Goal: Task Accomplishment & Management: Use online tool/utility

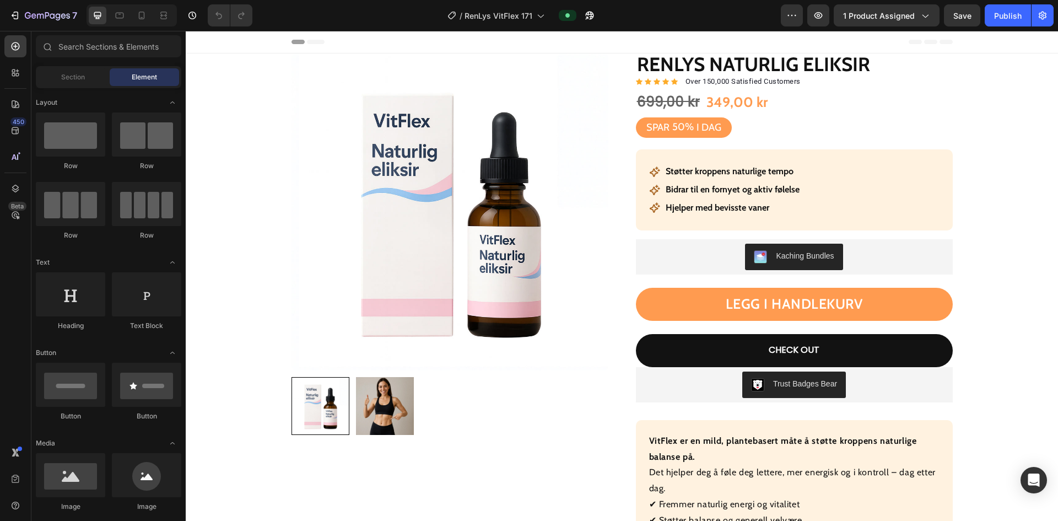
click at [3, 15] on div "7" at bounding box center [41, 15] width 82 height 22
click at [14, 16] on icon "button" at bounding box center [14, 15] width 11 height 11
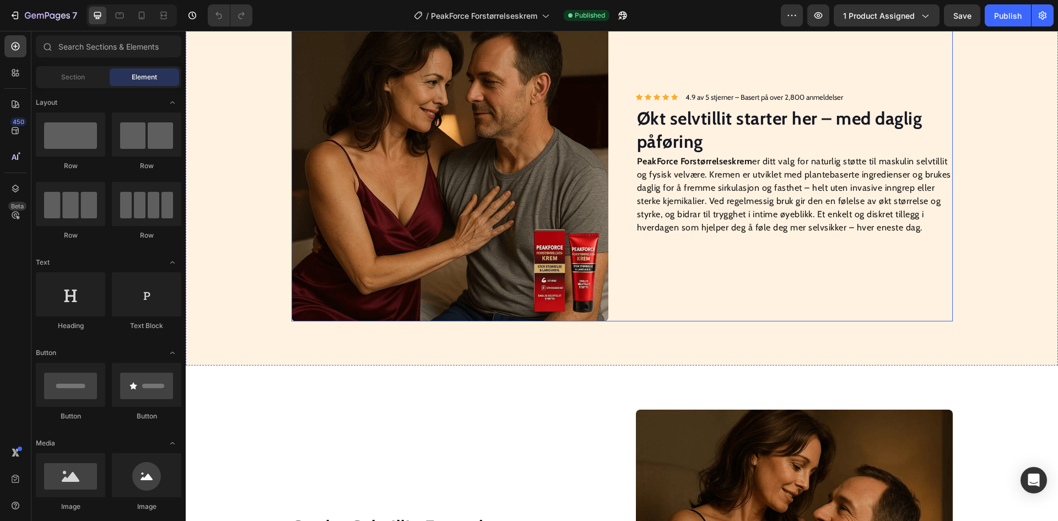
scroll to position [882, 0]
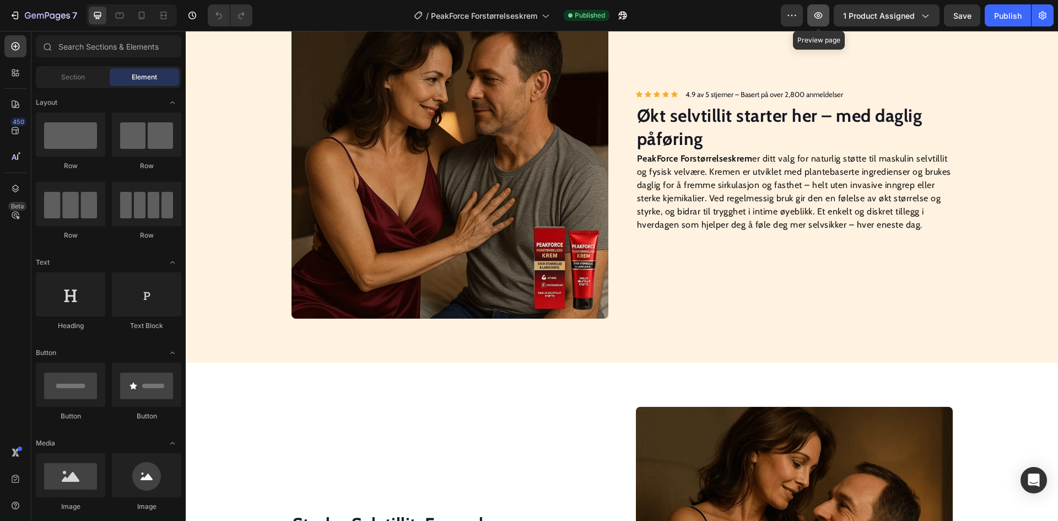
click at [823, 13] on icon "button" at bounding box center [819, 15] width 8 height 7
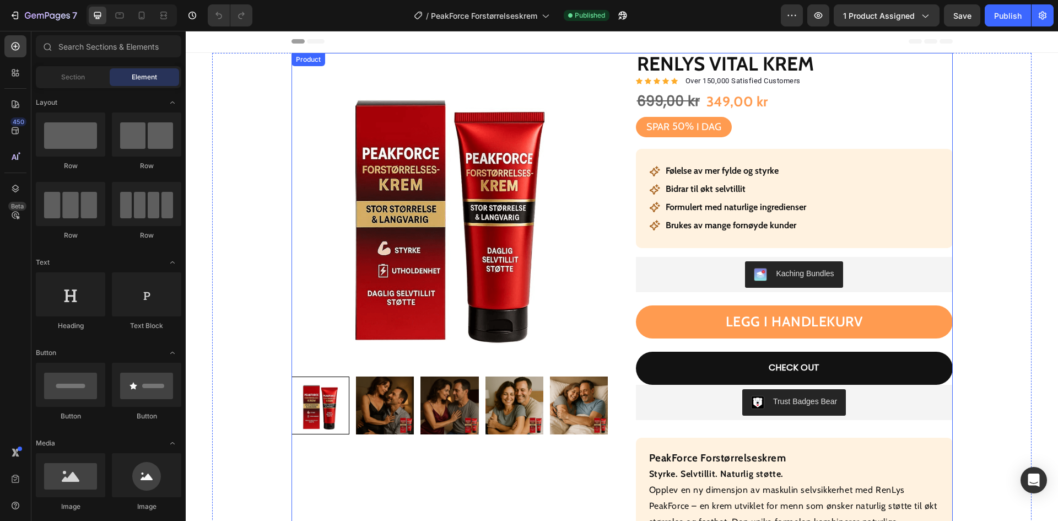
scroll to position [0, 0]
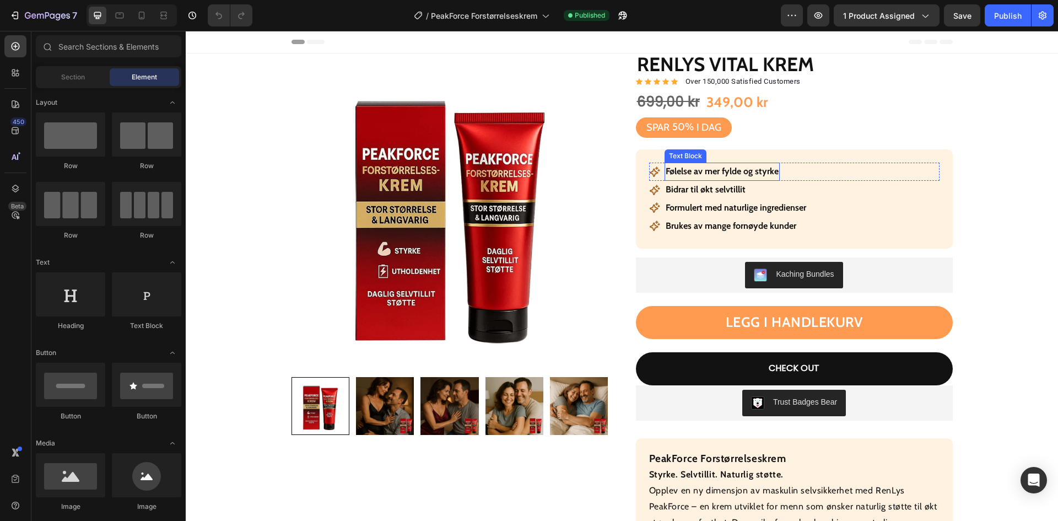
click at [755, 175] on p "Følelse av mer fylde og styrke" at bounding box center [722, 172] width 113 height 16
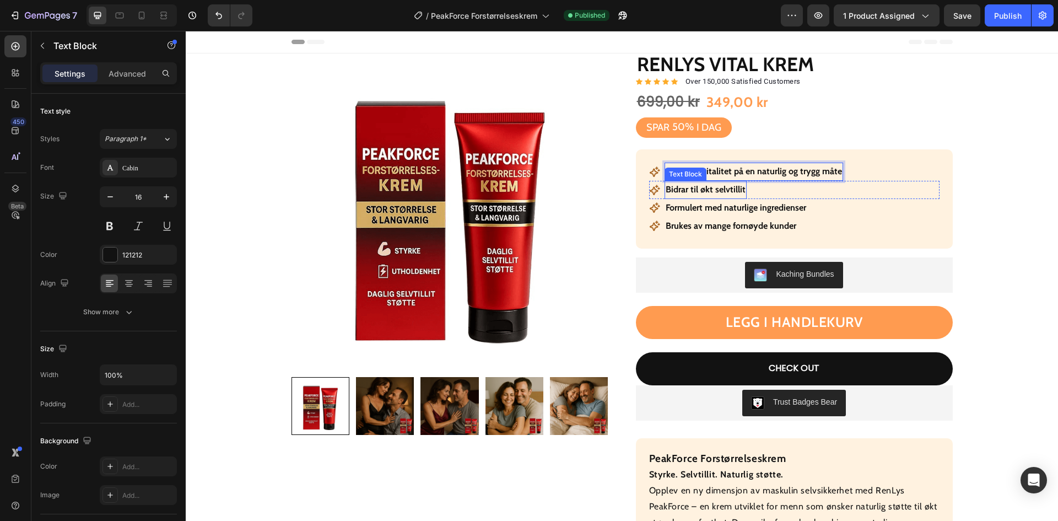
click at [701, 192] on strong "Bidrar til økt selvtillit" at bounding box center [706, 189] width 80 height 10
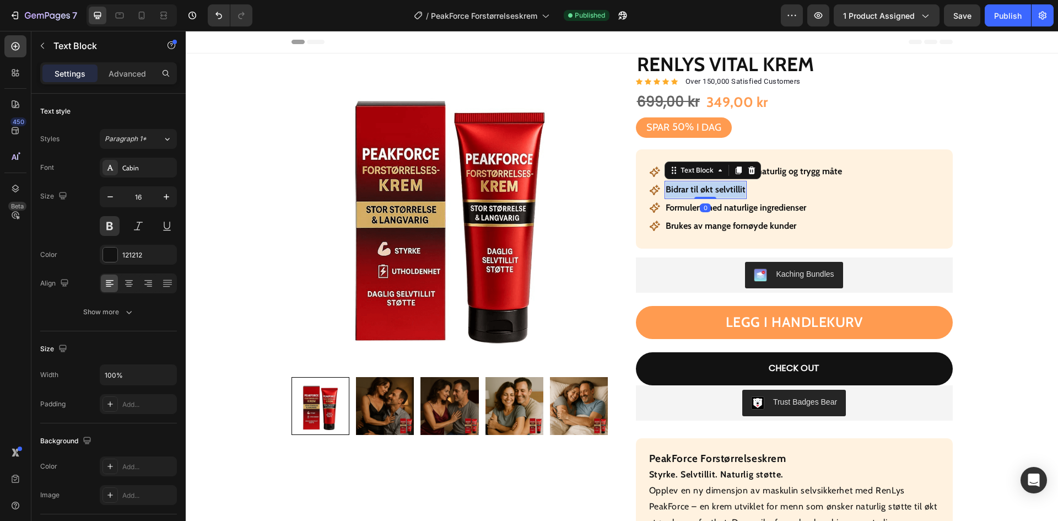
click at [701, 192] on strong "Bidrar til økt selvtillit" at bounding box center [706, 189] width 80 height 10
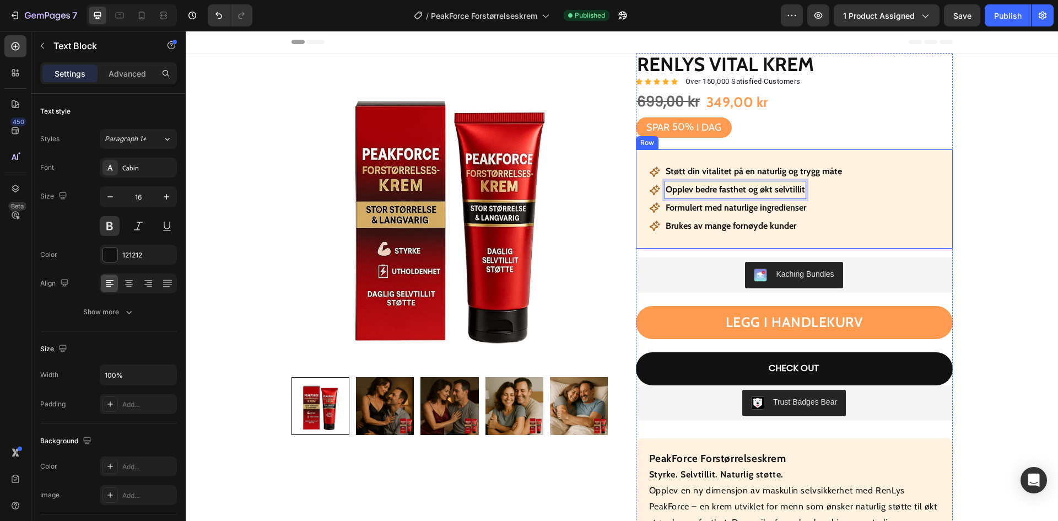
click at [700, 203] on p "Formulert med naturlige ingredienser" at bounding box center [736, 208] width 141 height 16
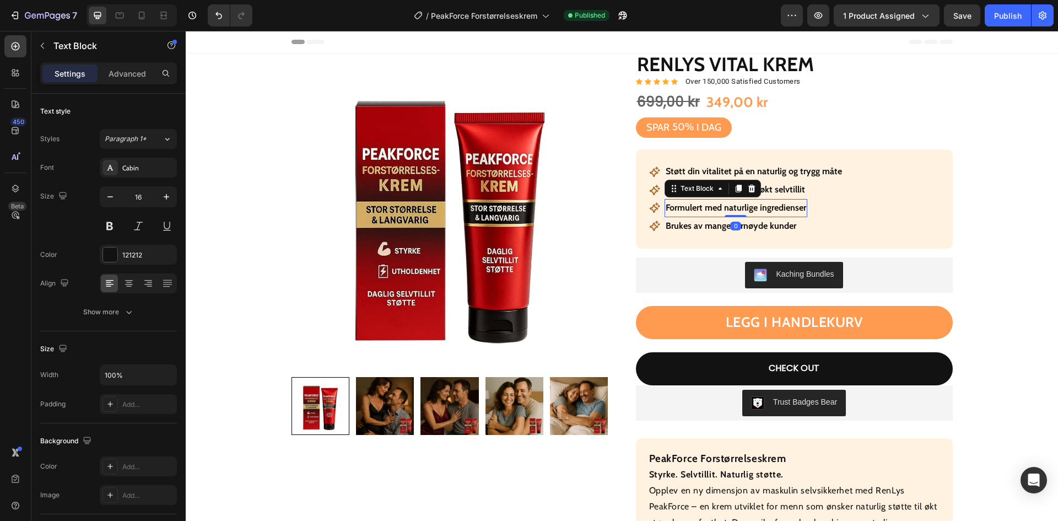
click at [700, 203] on p "Formulert med naturlige ingredienser" at bounding box center [736, 208] width 141 height 16
click at [711, 226] on p "Brukes av mange fornøyde kunder" at bounding box center [731, 226] width 131 height 16
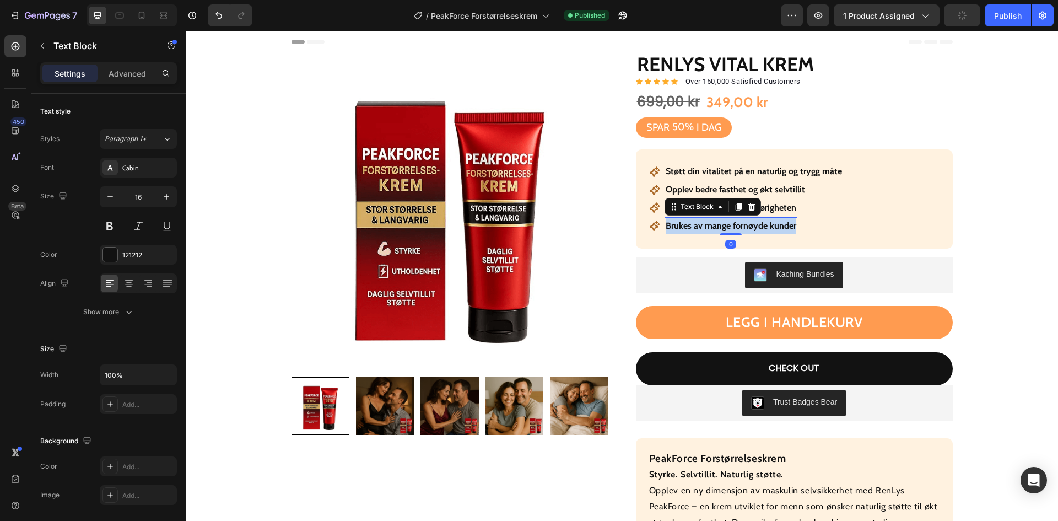
click at [711, 226] on p "Brukes av mange fornøyde kunder" at bounding box center [731, 226] width 131 height 16
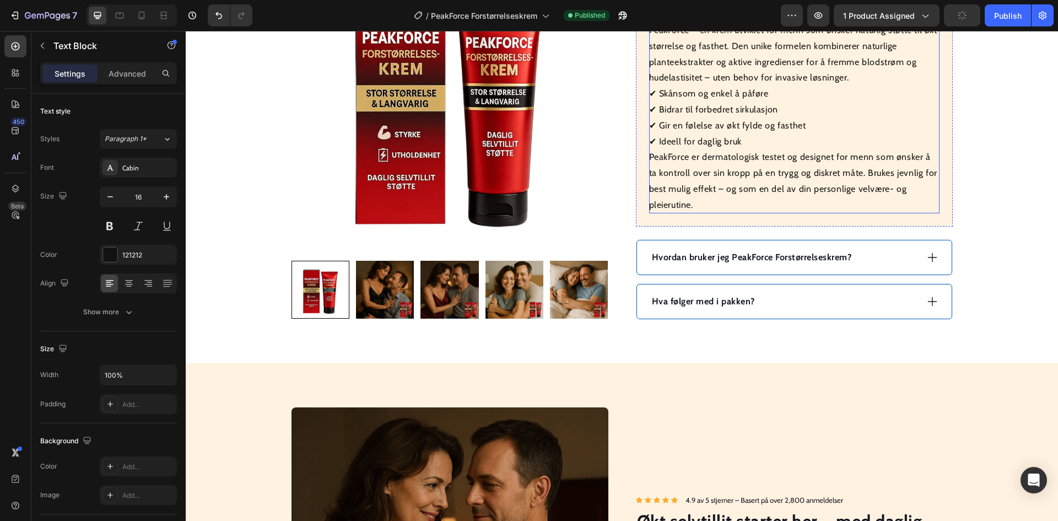
scroll to position [496, 0]
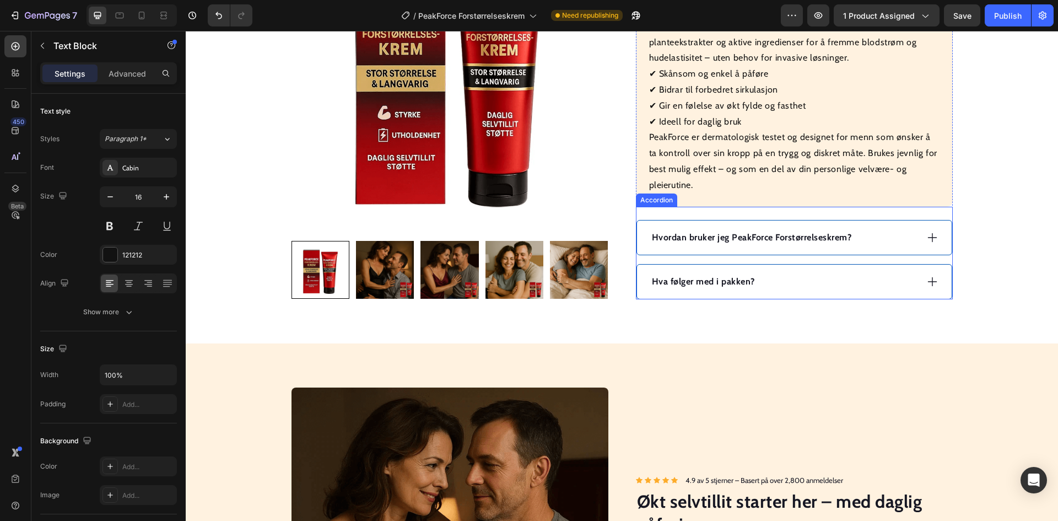
click at [735, 235] on strong "Hvordan bruker jeg PeakForce Forstørrelseskrem?" at bounding box center [752, 237] width 200 height 10
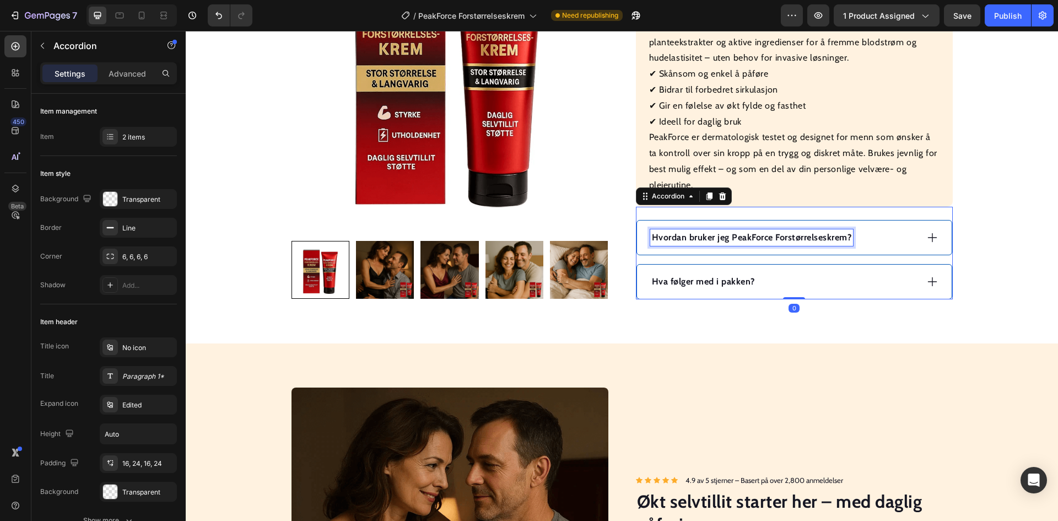
click at [735, 235] on strong "Hvordan bruker jeg PeakForce Forstørrelseskrem?" at bounding box center [752, 237] width 200 height 10
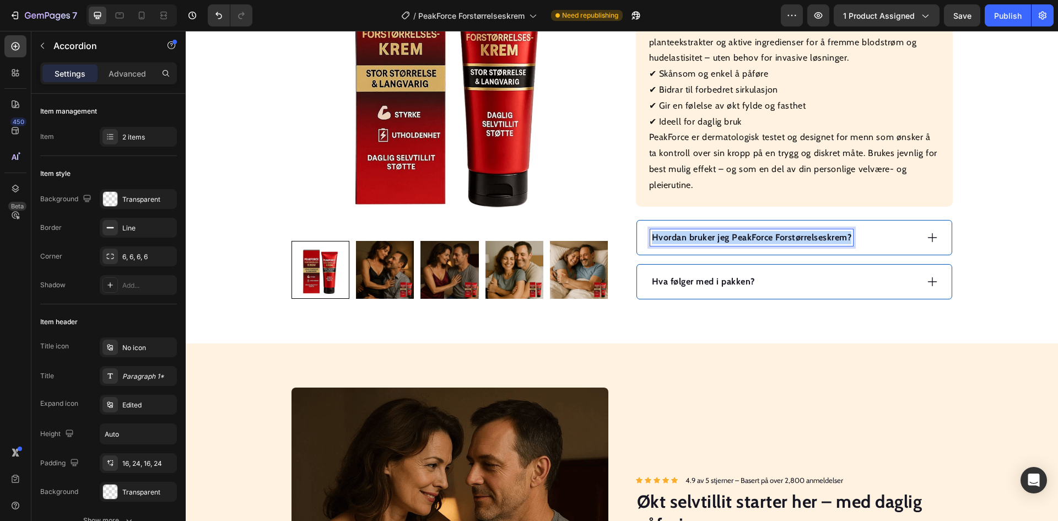
click at [735, 235] on strong "Hvordan bruker jeg PeakForce Forstørrelseskrem?" at bounding box center [752, 237] width 200 height 10
click at [793, 234] on div "Hvordan bruke?" at bounding box center [784, 237] width 267 height 17
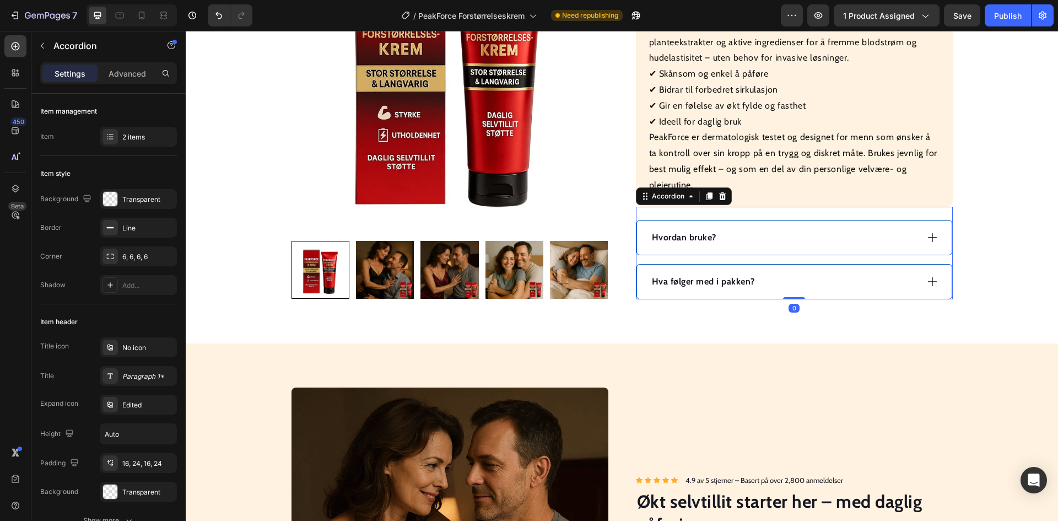
click at [793, 234] on div "Hvordan bruke?" at bounding box center [784, 237] width 267 height 17
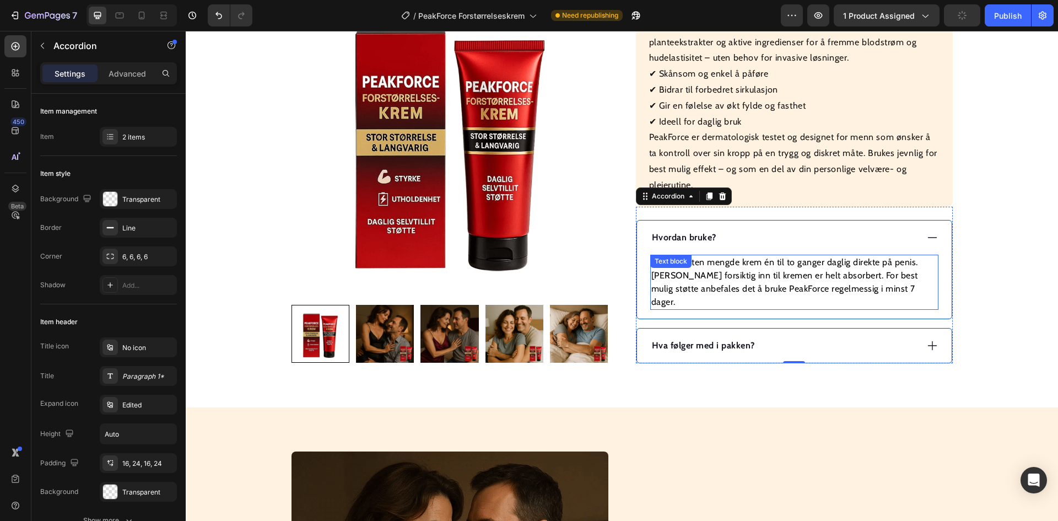
click at [744, 278] on p "Påfør en liten mengde krem én til to ganger daglig direkte på penis. [PERSON_NA…" at bounding box center [795, 282] width 286 height 53
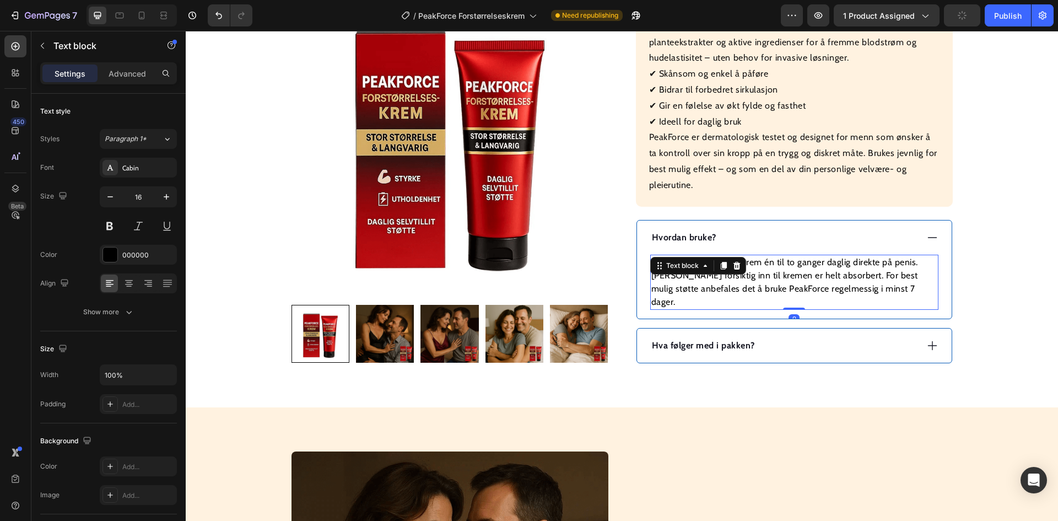
click at [744, 278] on p "Påfør en liten mengde krem én til to ganger daglig direkte på penis. [PERSON_NA…" at bounding box center [795, 282] width 286 height 53
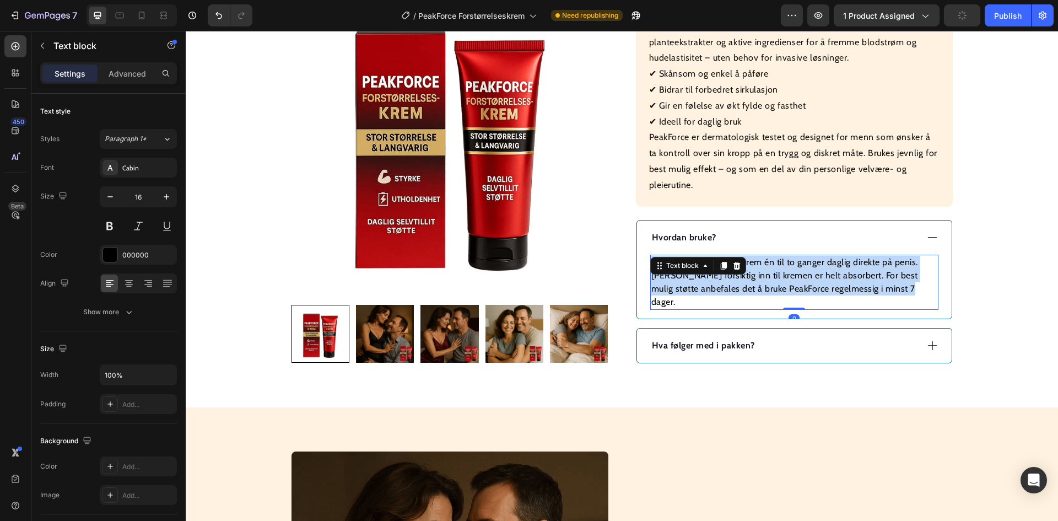
click at [744, 278] on p "Påfør en liten mengde krem én til to ganger daglig direkte på penis. [PERSON_NA…" at bounding box center [795, 282] width 286 height 53
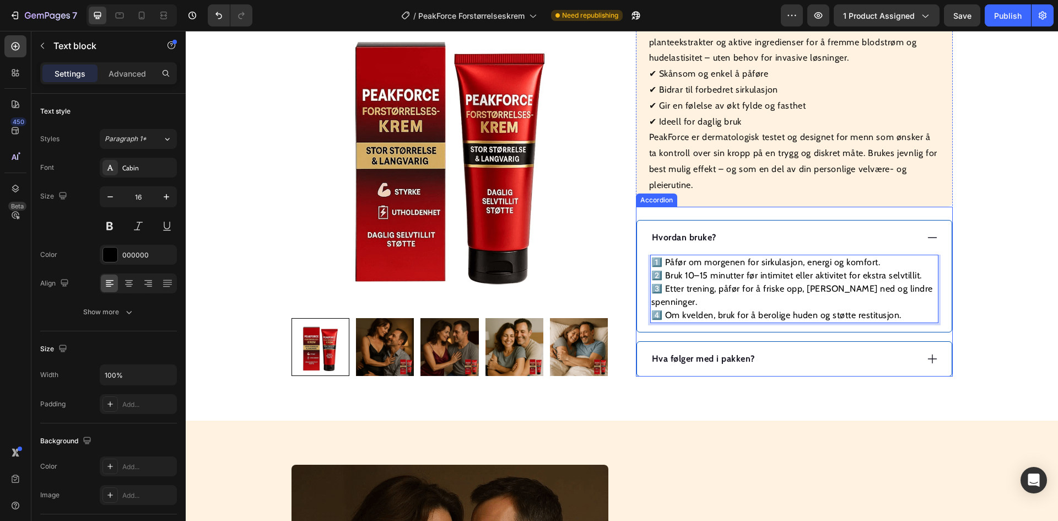
click at [666, 353] on strong "Hva følger med i pakken?" at bounding box center [703, 358] width 103 height 10
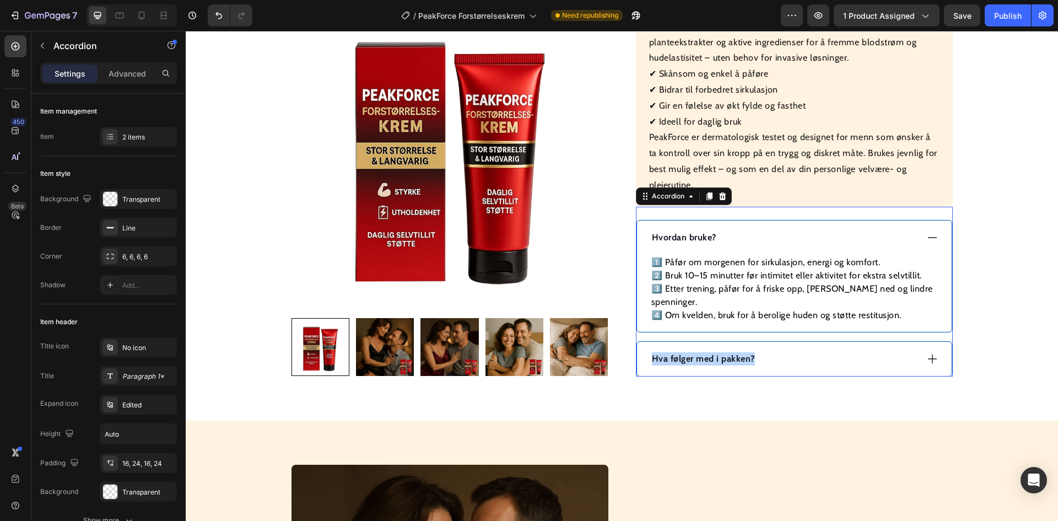
click at [666, 353] on strong "Hva følger med i pakken?" at bounding box center [703, 358] width 103 height 10
click at [784, 351] on div "Hvem er PeakForce for?" at bounding box center [784, 359] width 267 height 17
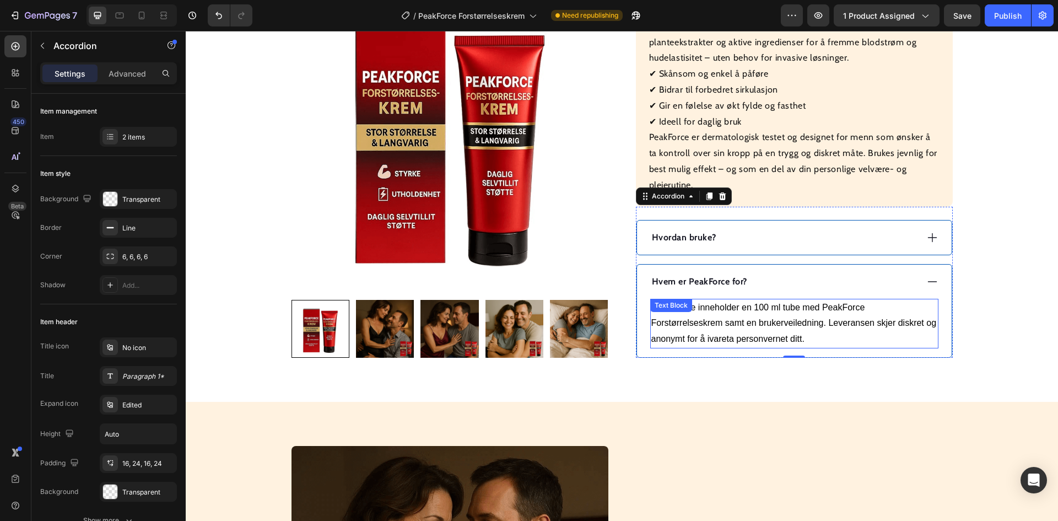
click at [766, 319] on p "Hver pakke inneholder en 100 ml tube med PeakForce Forstørrelseskrem samt en br…" at bounding box center [795, 323] width 286 height 47
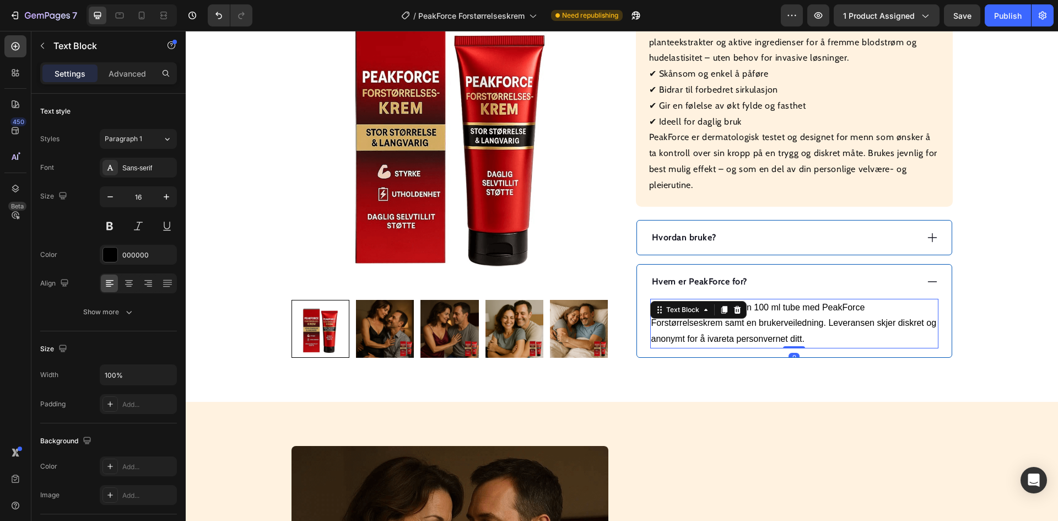
click at [766, 319] on p "Hver pakke inneholder en 100 ml tube med PeakForce Forstørrelseskrem samt en br…" at bounding box center [795, 323] width 286 height 47
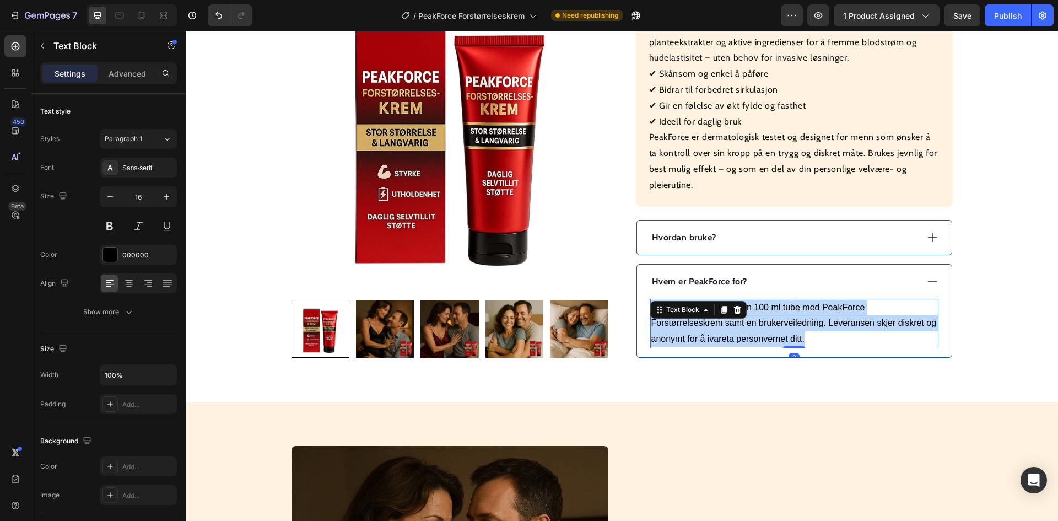
click at [766, 319] on p "Hver pakke inneholder en 100 ml tube med PeakForce Forstørrelseskrem samt en br…" at bounding box center [795, 323] width 286 height 47
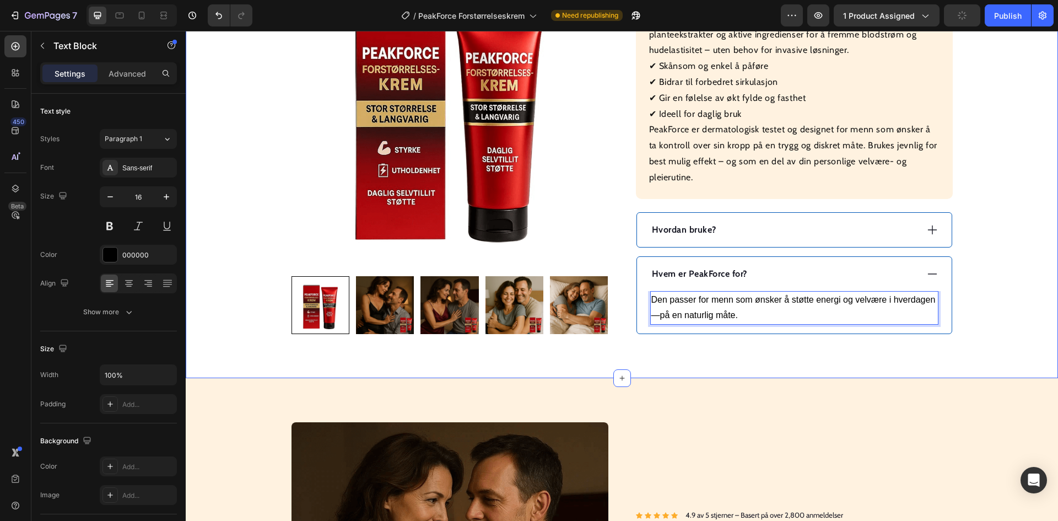
scroll to position [606, 0]
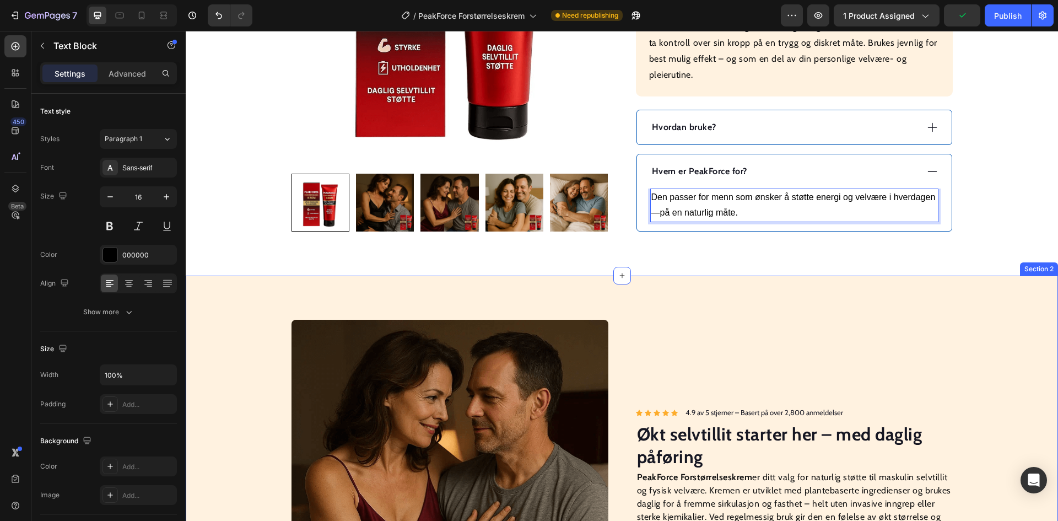
click at [980, 313] on div "Icon Icon Icon Icon Icon Icon List Hoz 4.9 av 5 stjerner – Basert på over 2,800…" at bounding box center [622, 478] width 873 height 405
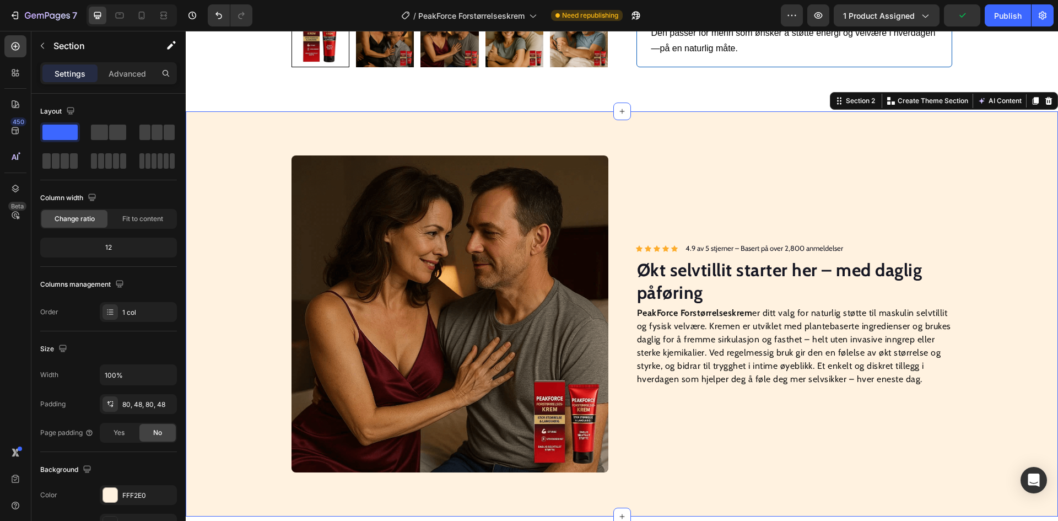
scroll to position [772, 0]
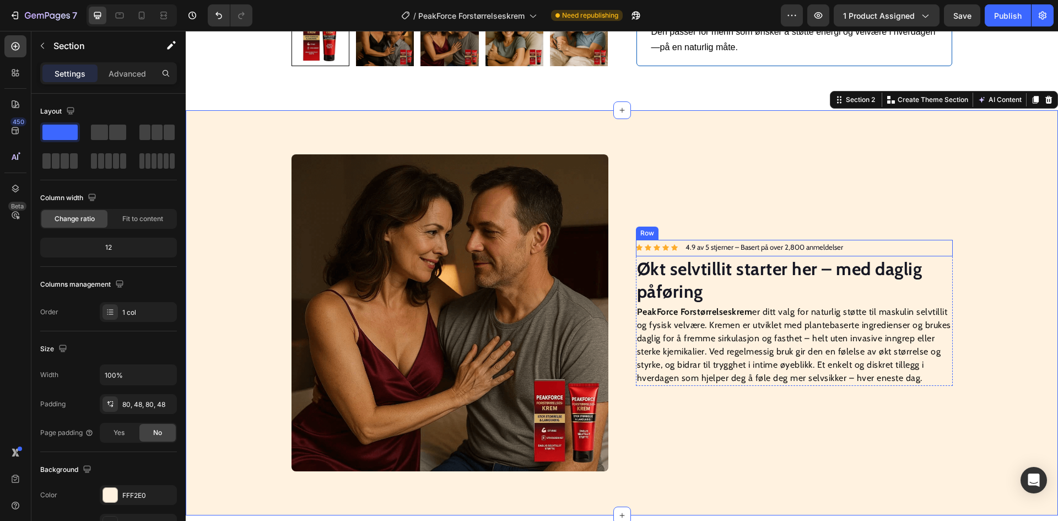
click at [880, 245] on div "Icon Icon Icon Icon Icon Icon List Hoz 4.9 av 5 stjerner – Basert på over 2,800…" at bounding box center [794, 248] width 317 height 16
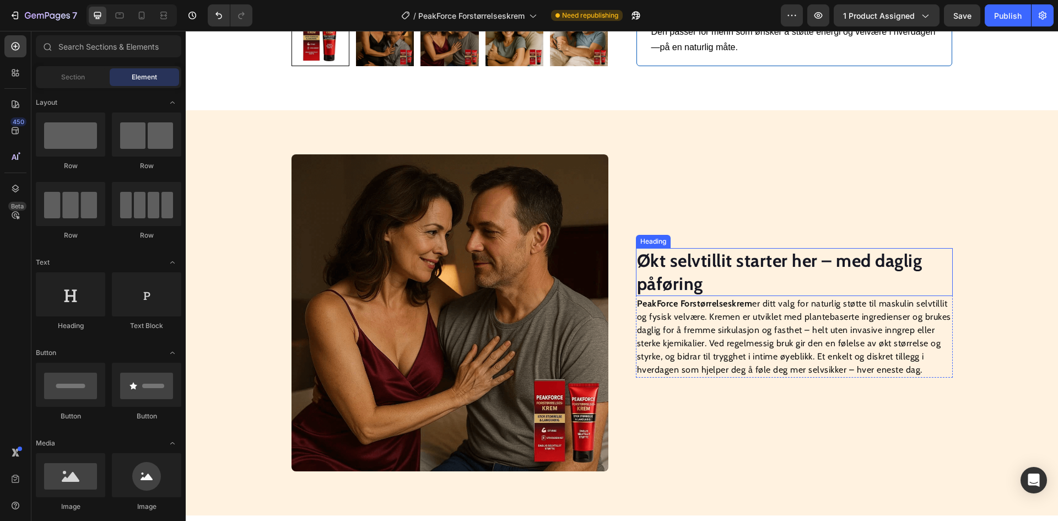
click at [761, 266] on strong "Økt selvtillit starter her – med daglig påføring" at bounding box center [780, 272] width 286 height 45
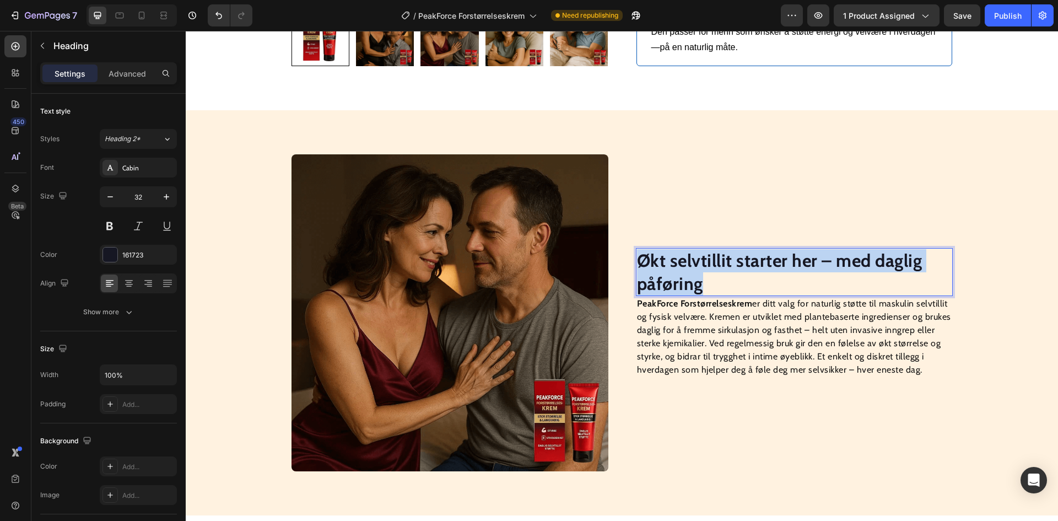
click at [761, 266] on strong "Økt selvtillit starter her – med daglig påføring" at bounding box center [780, 272] width 286 height 45
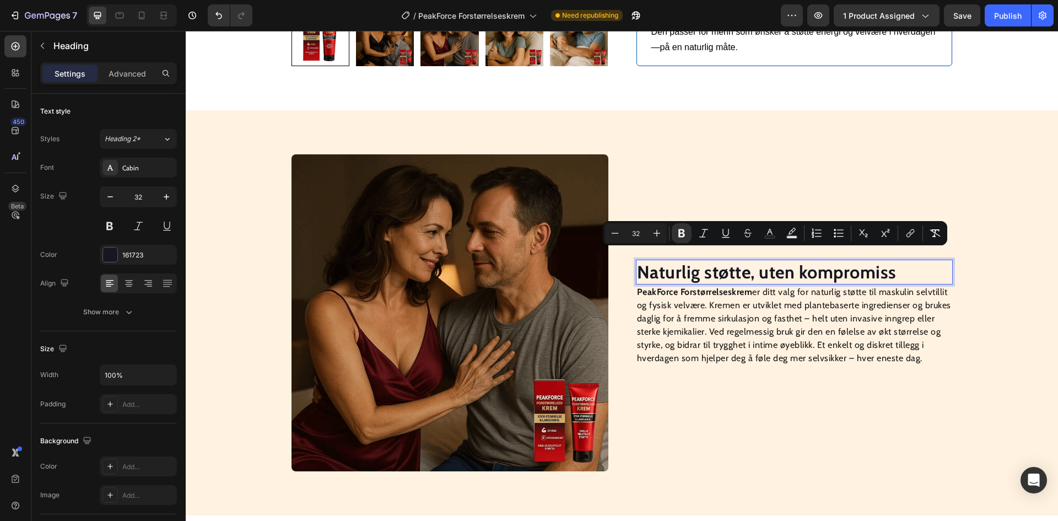
scroll to position [783, 0]
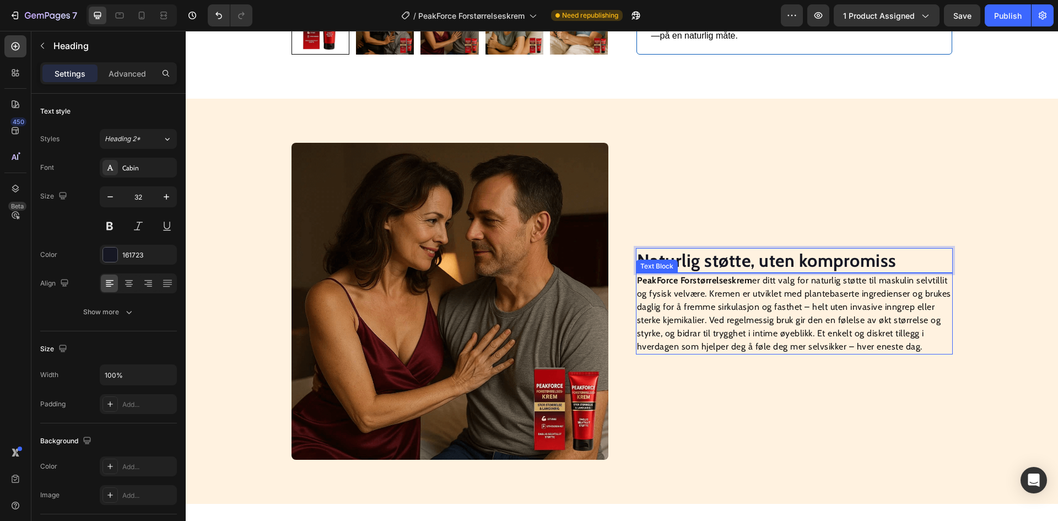
click at [735, 302] on p "PeakForce Forstørrelseskrem er ditt valg for naturlig støtte til maskulin selvt…" at bounding box center [794, 313] width 315 height 79
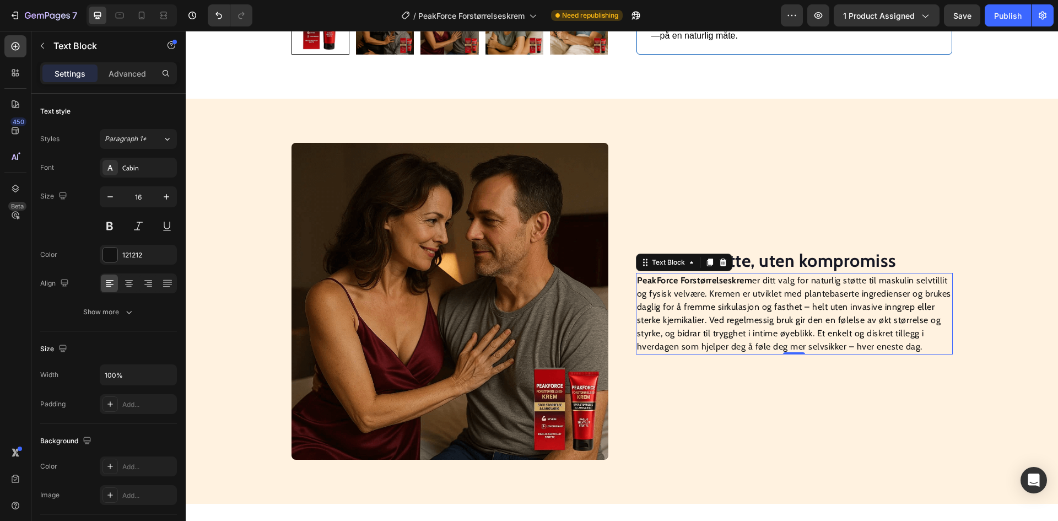
click at [735, 302] on p "PeakForce Forstørrelseskrem er ditt valg for naturlig støtte til maskulin selvt…" at bounding box center [794, 313] width 315 height 79
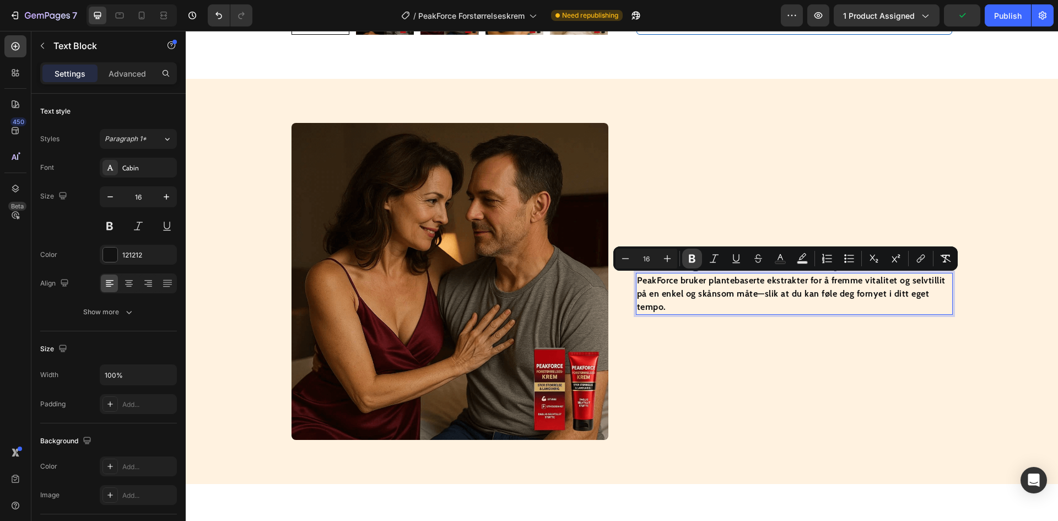
click at [690, 260] on icon "Editor contextual toolbar" at bounding box center [692, 259] width 7 height 8
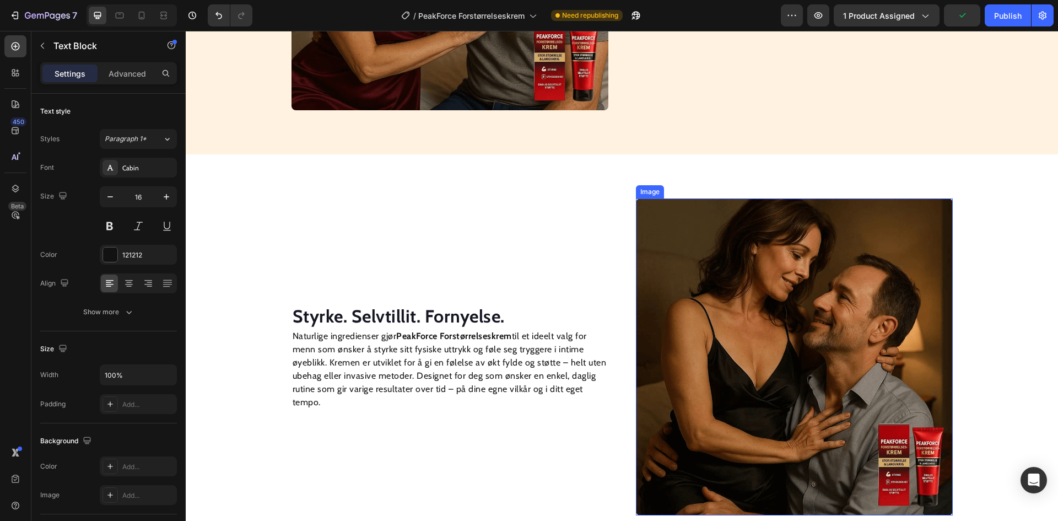
scroll to position [1134, 0]
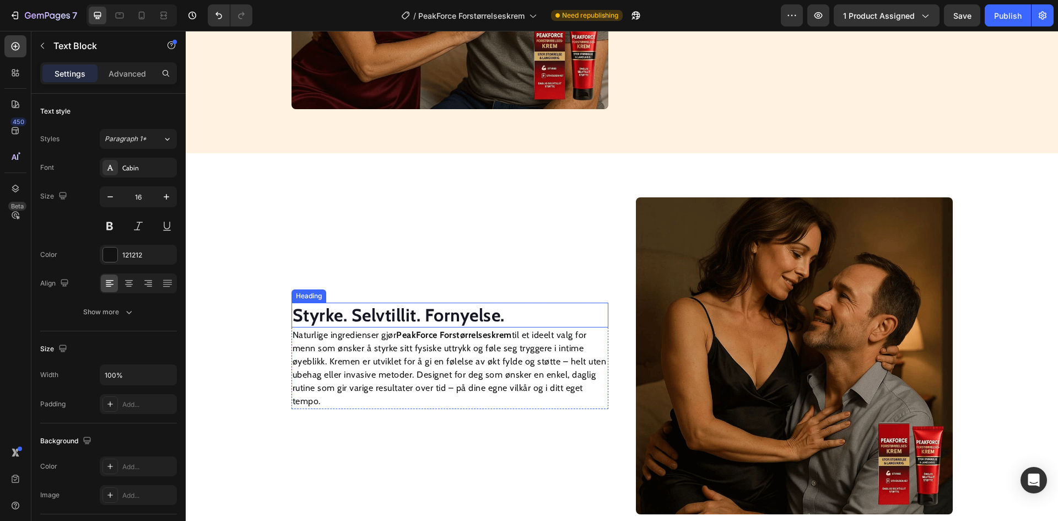
click at [413, 307] on strong "Styrke. Selvtillit. Fornyelse." at bounding box center [399, 314] width 212 height 21
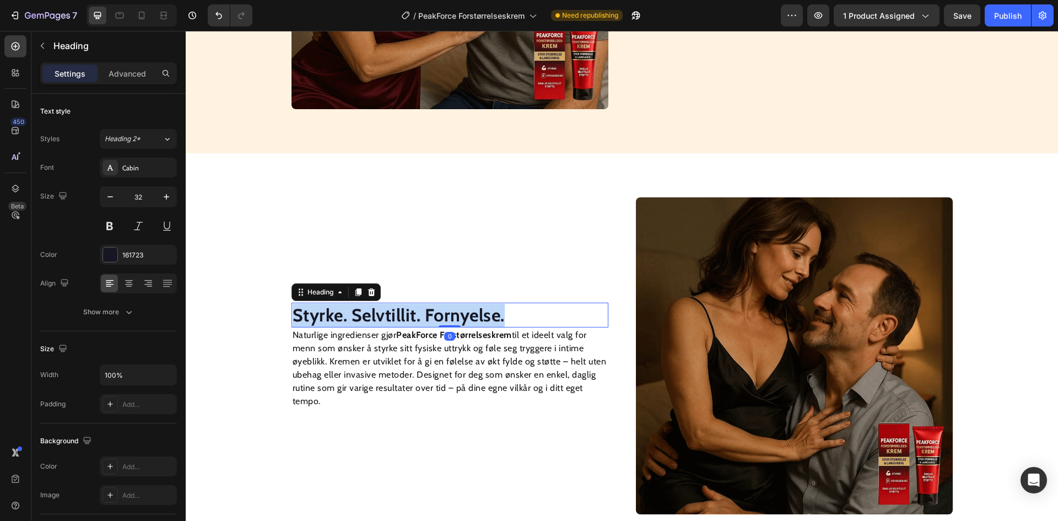
click at [413, 307] on strong "Styrke. Selvtillit. Fornyelse." at bounding box center [399, 314] width 212 height 21
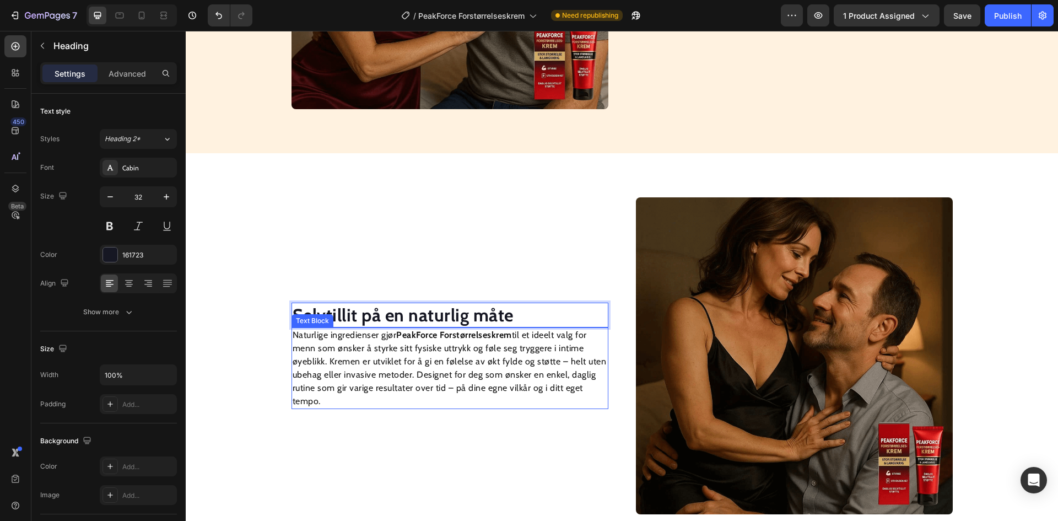
click at [428, 363] on p "Naturlige ingredienser gjør PeakForce Forstørrelseskrem til et ideelt valg for …" at bounding box center [450, 368] width 315 height 79
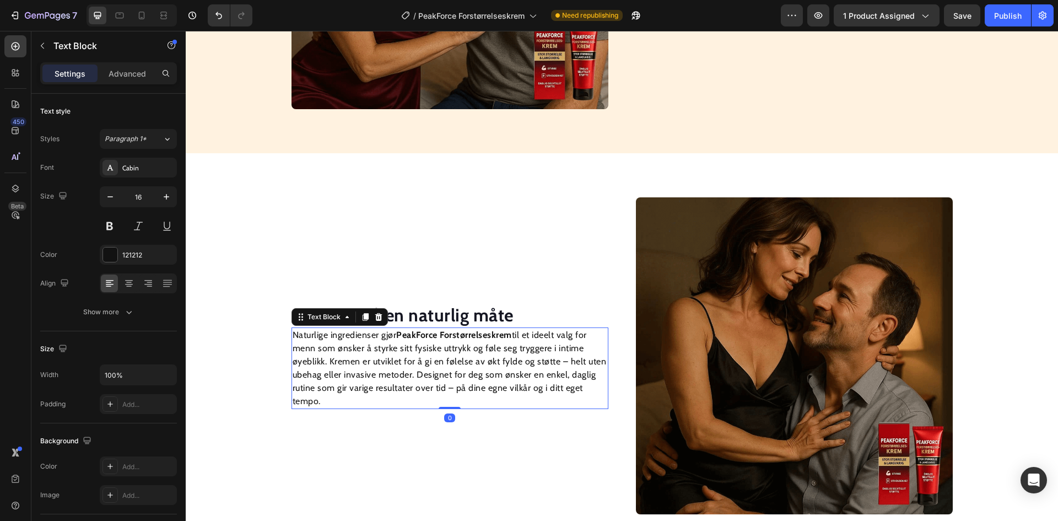
click at [427, 363] on p "Naturlige ingredienser gjør PeakForce Forstørrelseskrem til et ideelt valg for …" at bounding box center [450, 368] width 315 height 79
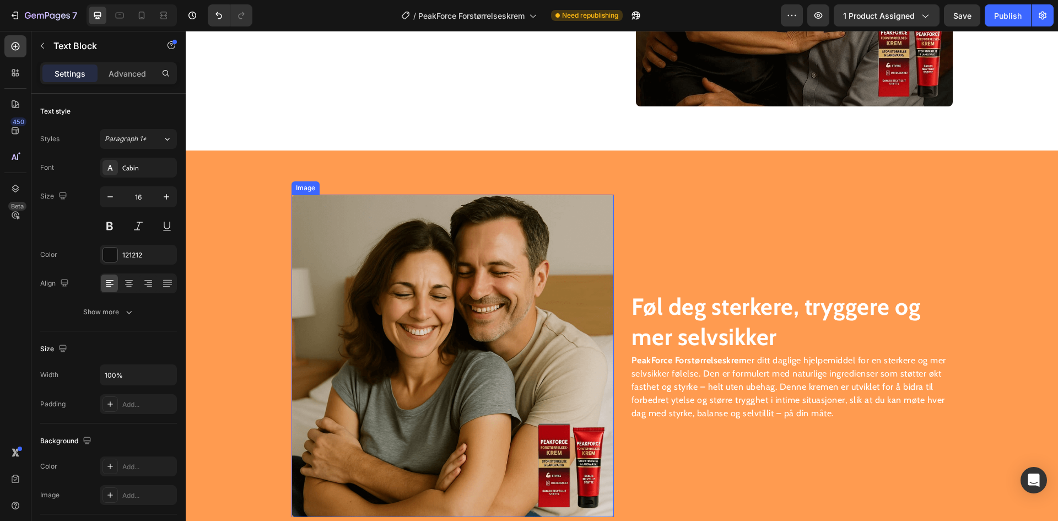
scroll to position [1546, 0]
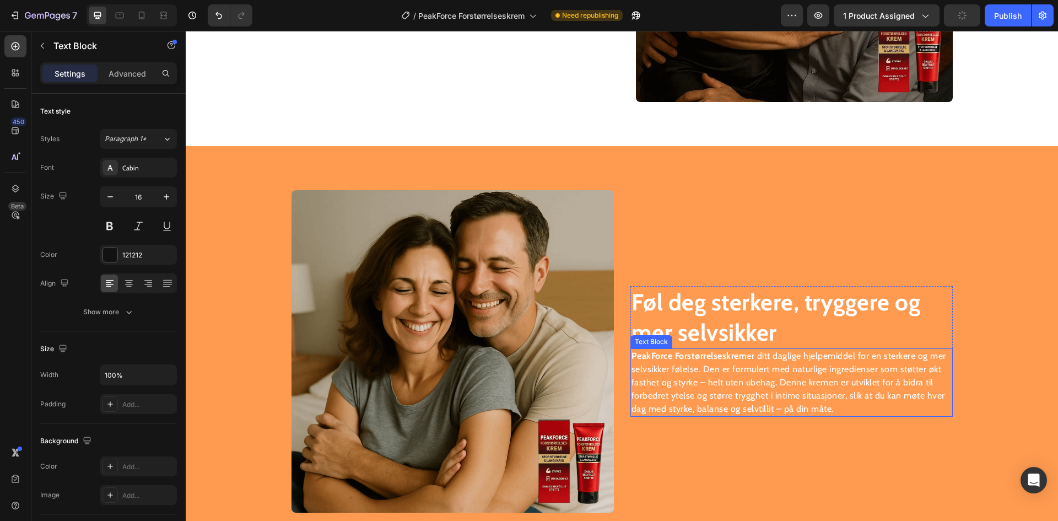
click at [684, 326] on strong "Føl deg sterkere, tryggere og mer selvsikker" at bounding box center [776, 317] width 289 height 59
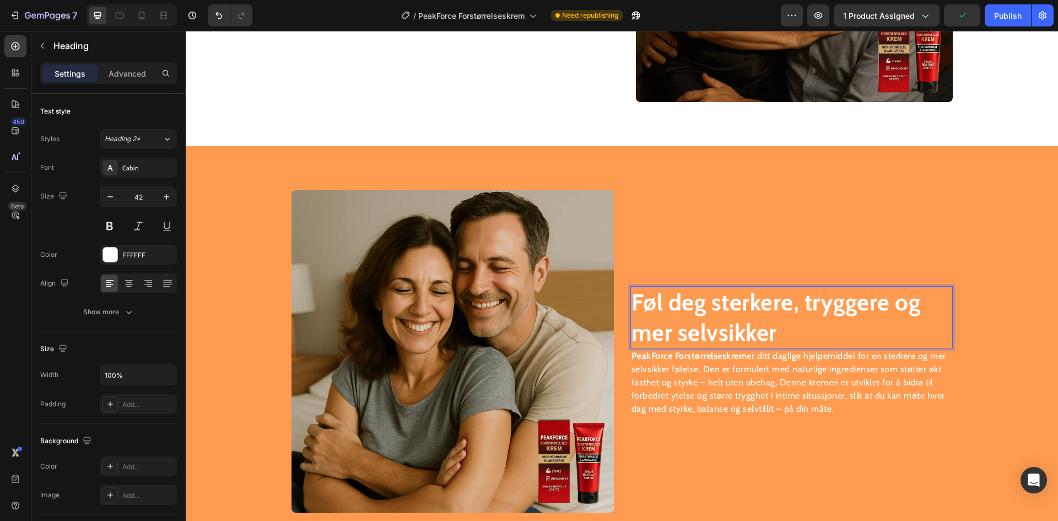
click at [684, 326] on strong "Føl deg sterkere, tryggere og mer selvsikker" at bounding box center [776, 317] width 289 height 59
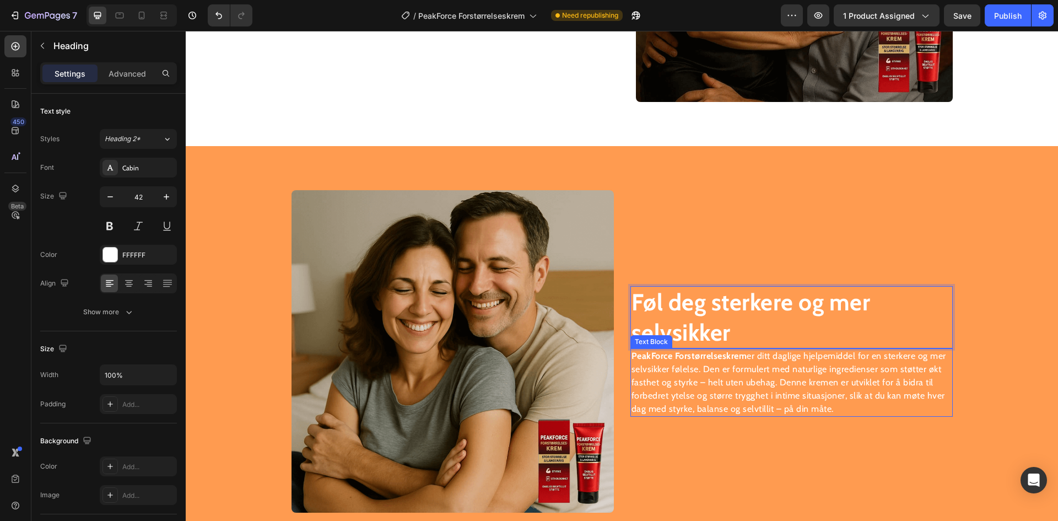
click at [752, 365] on p "PeakForce Forstørrelseskrem er ditt daglige hjelpemiddel for en sterkere og mer…" at bounding box center [792, 383] width 320 height 66
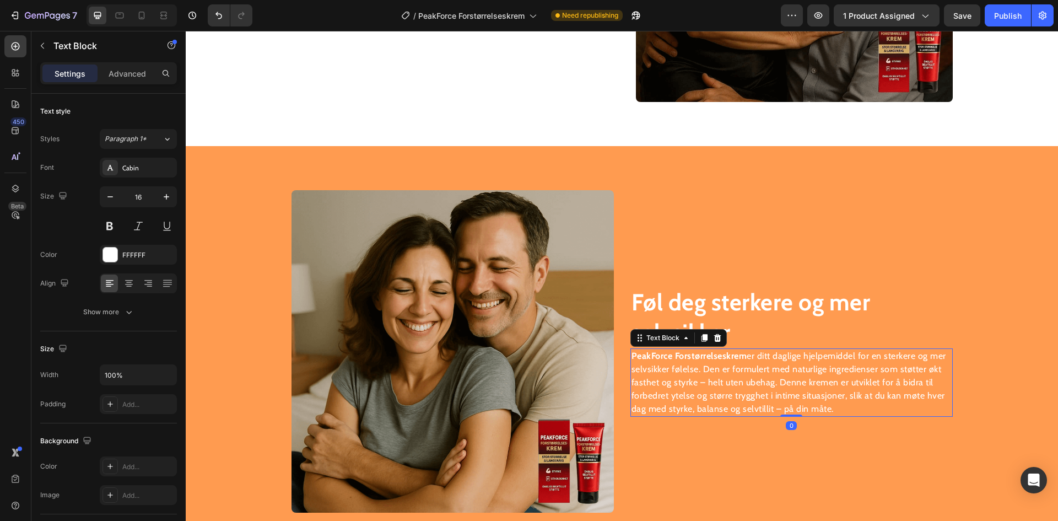
click at [752, 365] on p "PeakForce Forstørrelseskrem er ditt daglige hjelpemiddel for en sterkere og mer…" at bounding box center [792, 383] width 320 height 66
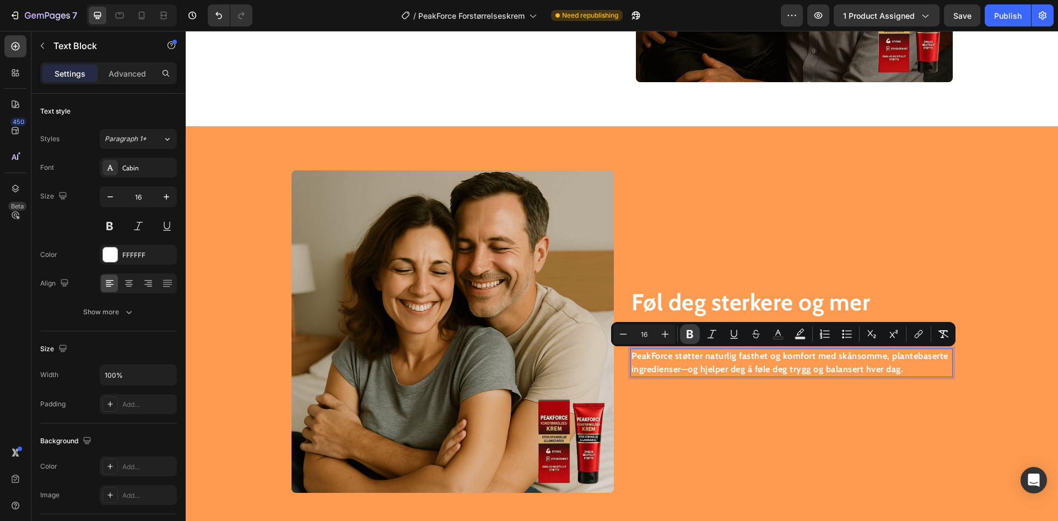
click at [690, 332] on icon "Editor contextual toolbar" at bounding box center [690, 334] width 11 height 11
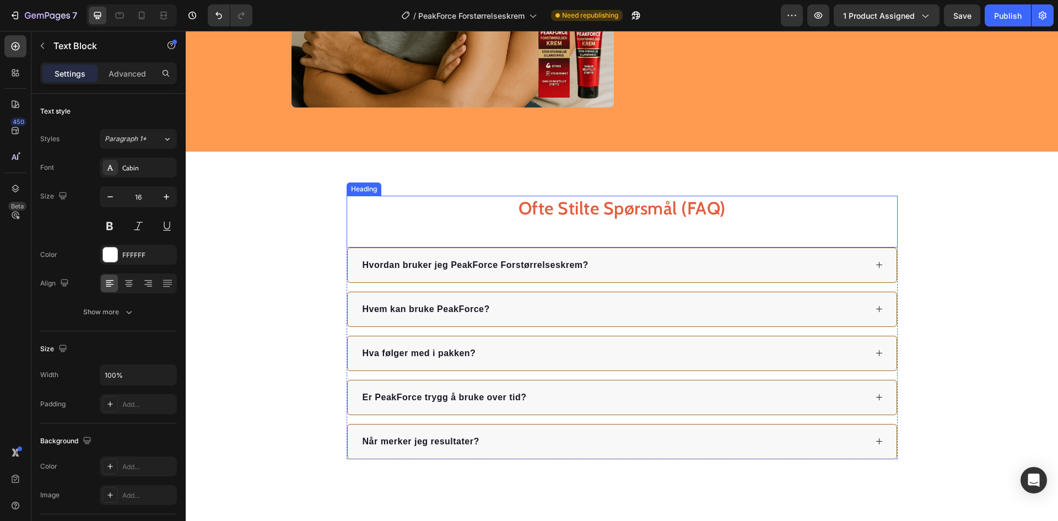
scroll to position [1952, 0]
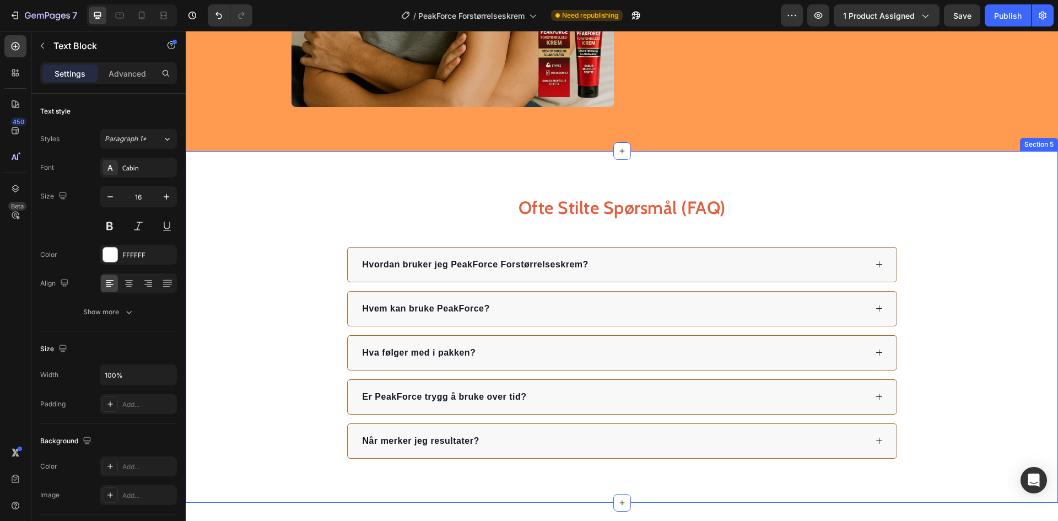
click at [968, 169] on div "Ofte Stilte Spørsmål (FAQ) Heading Hvordan bruker jeg PeakForce Forstørrelseskr…" at bounding box center [622, 327] width 873 height 352
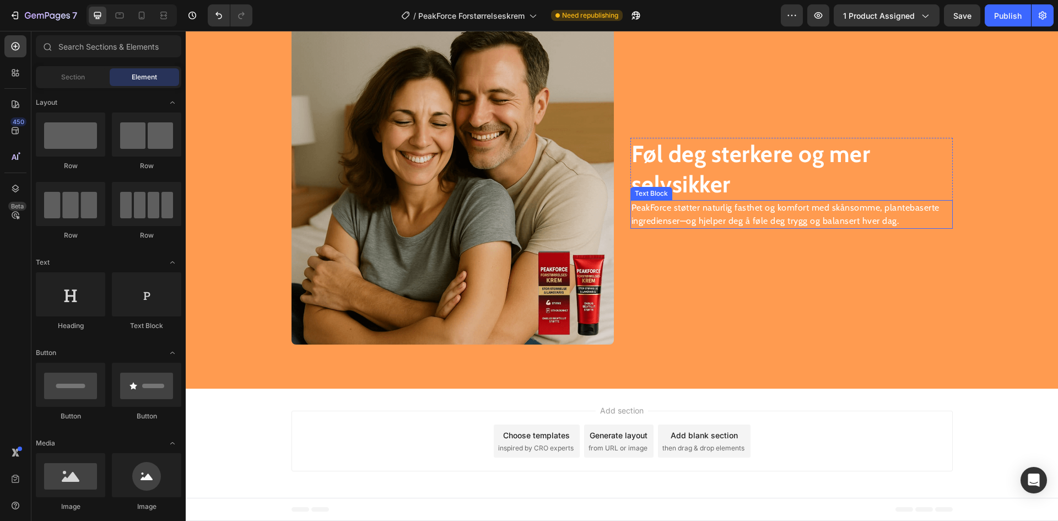
scroll to position [1714, 0]
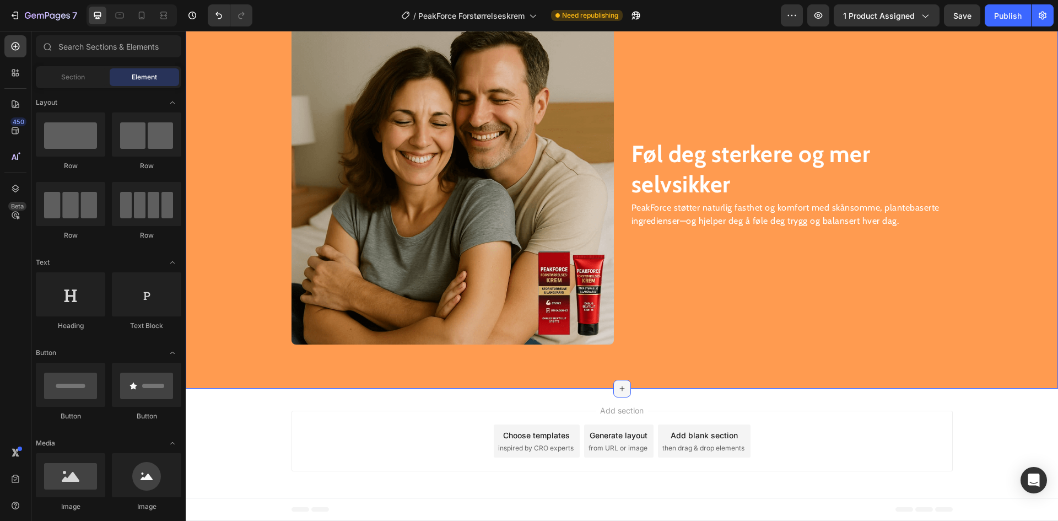
click at [620, 391] on icon at bounding box center [622, 388] width 5 height 5
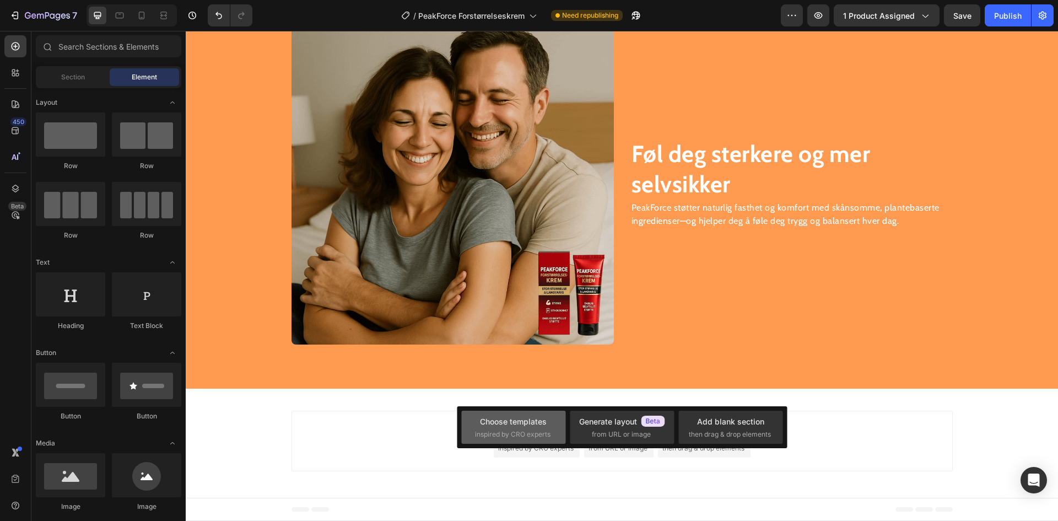
click at [510, 428] on div "Choose templates inspired by CRO experts" at bounding box center [513, 428] width 77 height 24
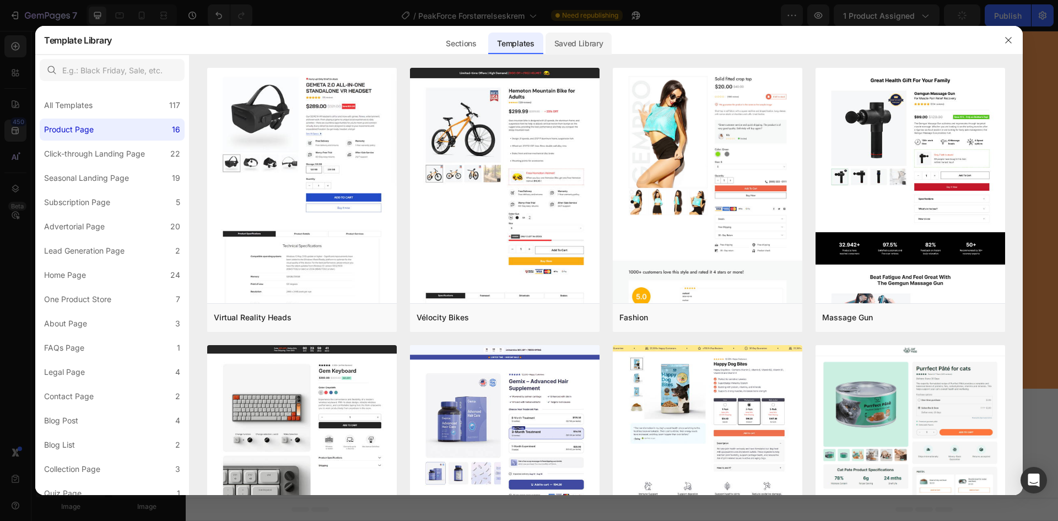
click at [583, 48] on div "Saved Library" at bounding box center [579, 44] width 67 height 22
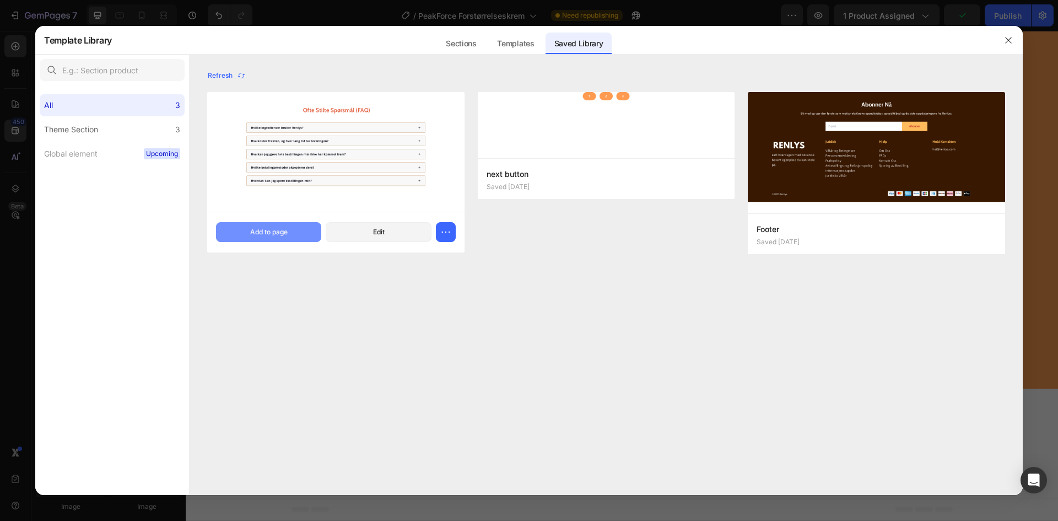
click at [268, 233] on div "Add to page" at bounding box center [268, 232] width 37 height 10
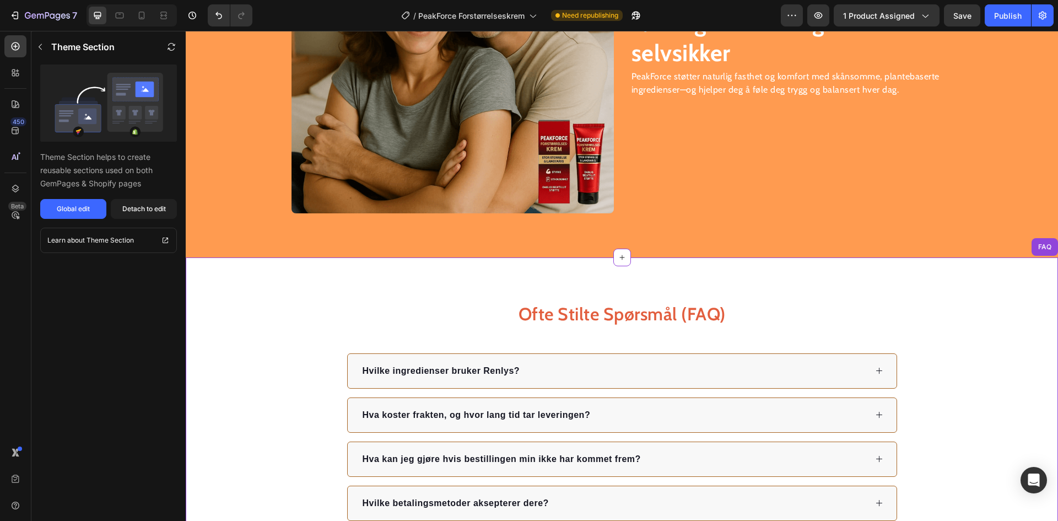
scroll to position [1791, 0]
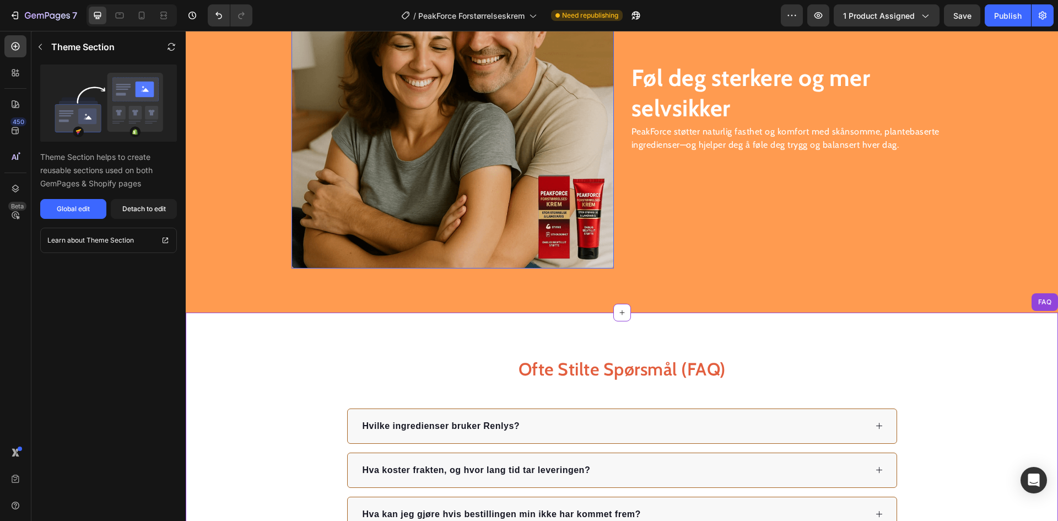
click at [451, 169] on img at bounding box center [453, 107] width 322 height 322
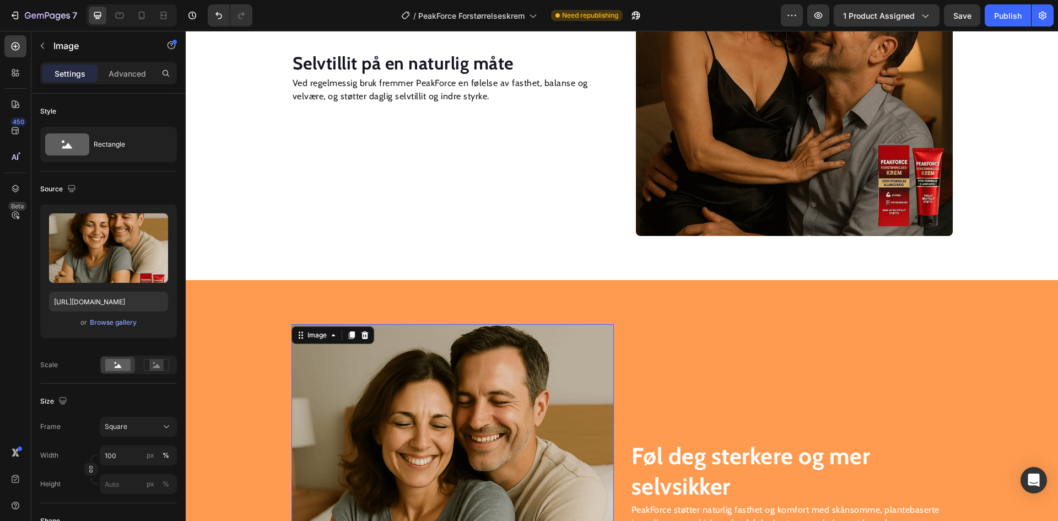
scroll to position [1350, 0]
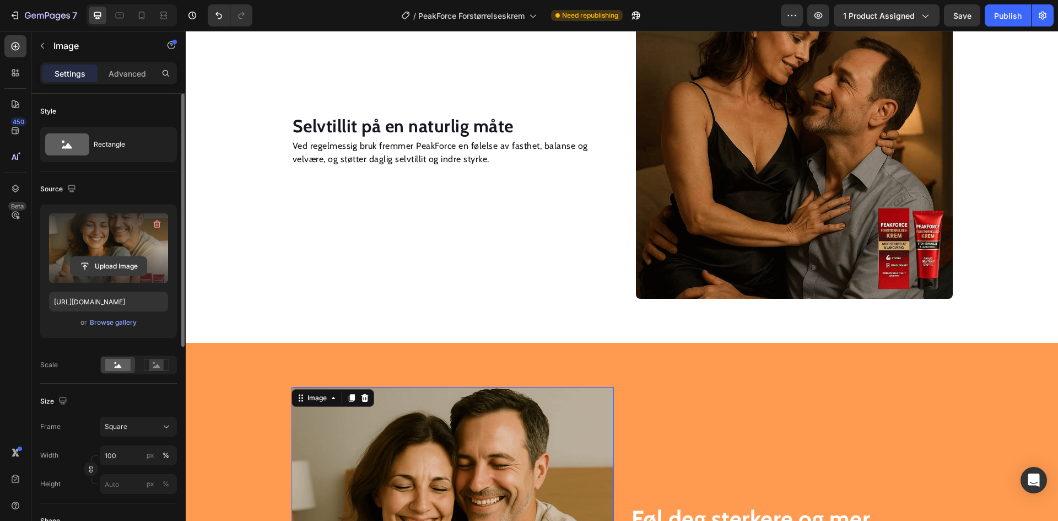
click at [120, 267] on input "file" at bounding box center [109, 266] width 76 height 19
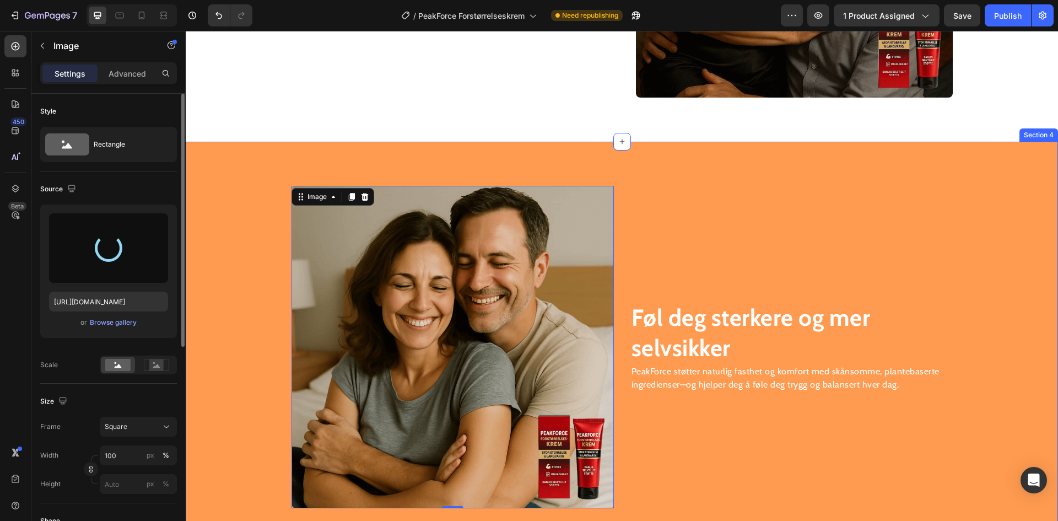
scroll to position [1570, 0]
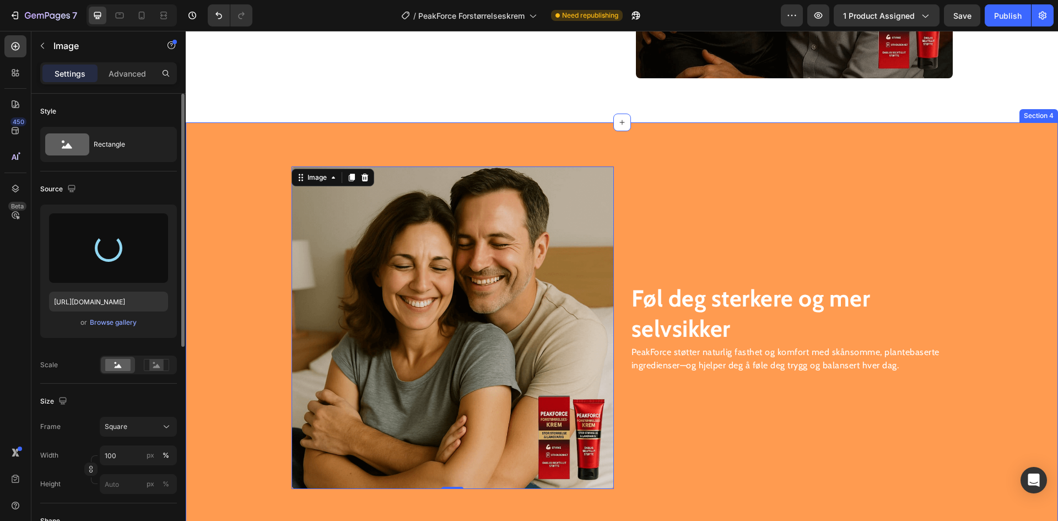
type input "[URL][DOMAIN_NAME]"
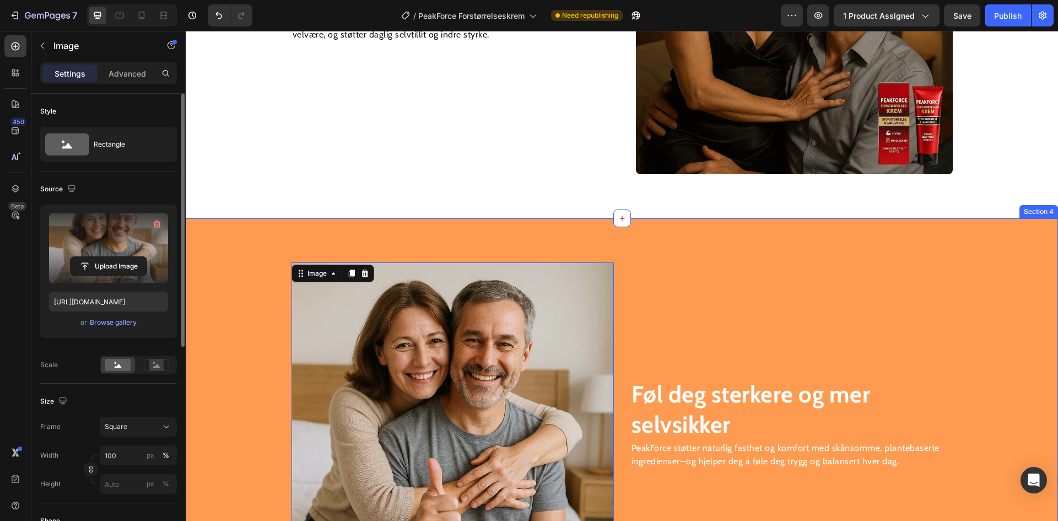
scroll to position [1460, 0]
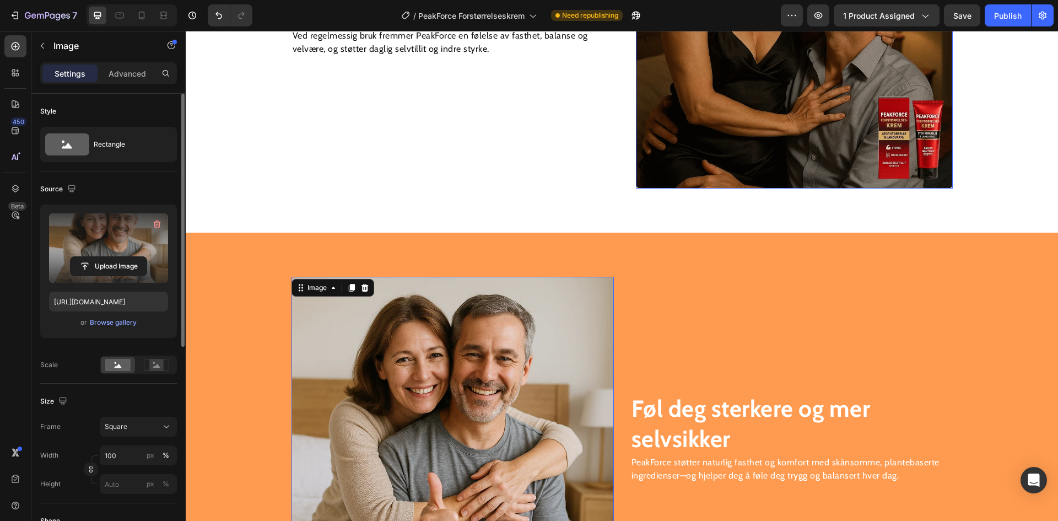
click at [776, 121] on img at bounding box center [794, 30] width 317 height 317
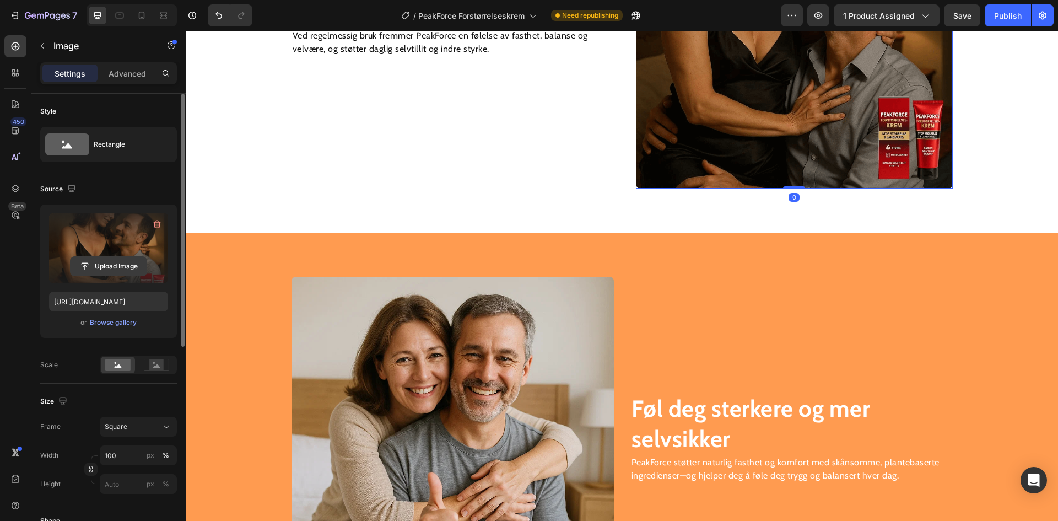
click at [99, 263] on input "file" at bounding box center [109, 266] width 76 height 19
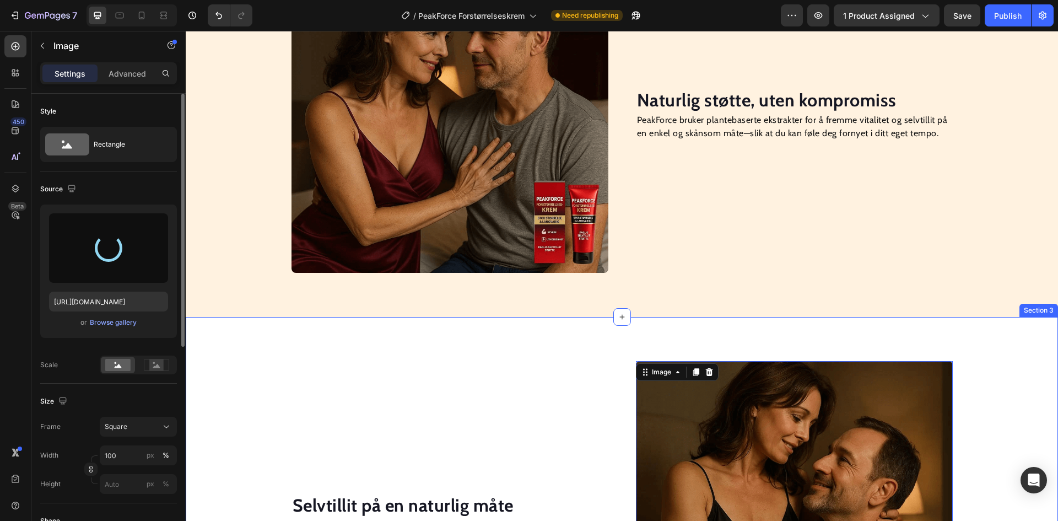
scroll to position [964, 0]
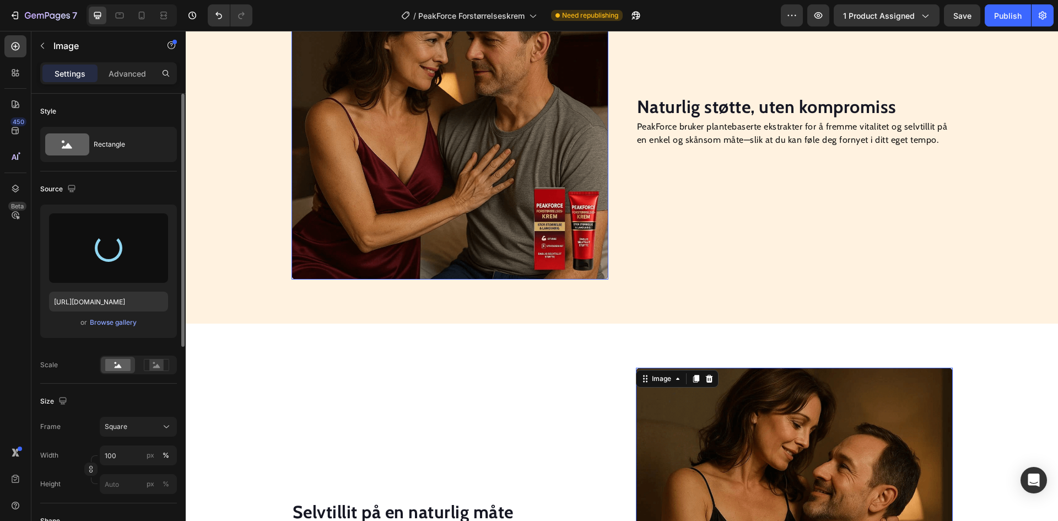
type input "[URL][DOMAIN_NAME]"
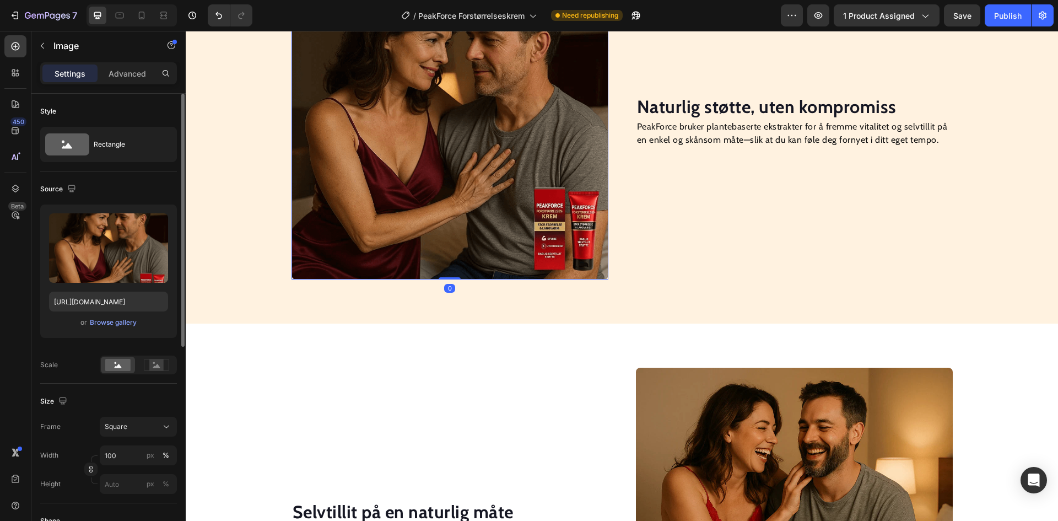
click at [437, 183] on img at bounding box center [450, 121] width 317 height 317
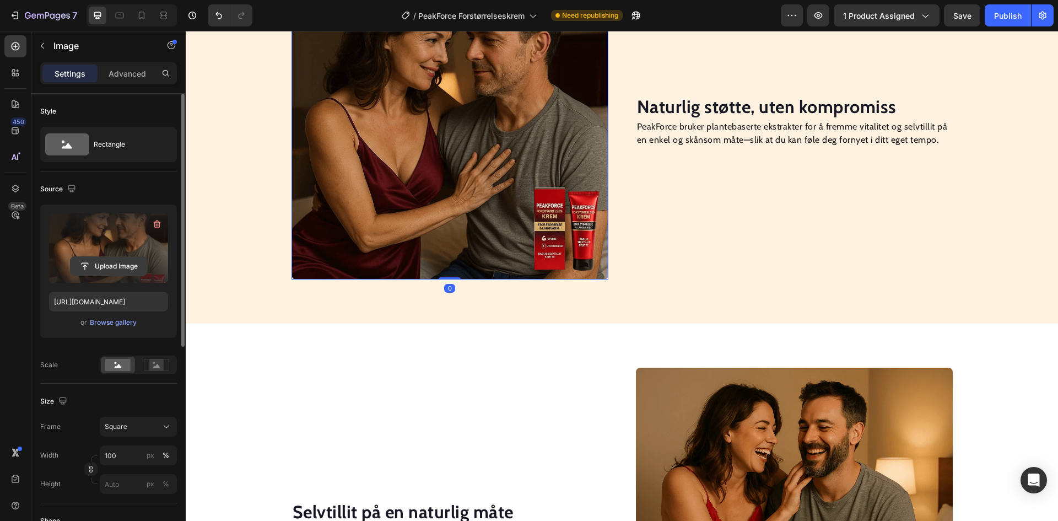
click at [111, 262] on input "file" at bounding box center [109, 266] width 76 height 19
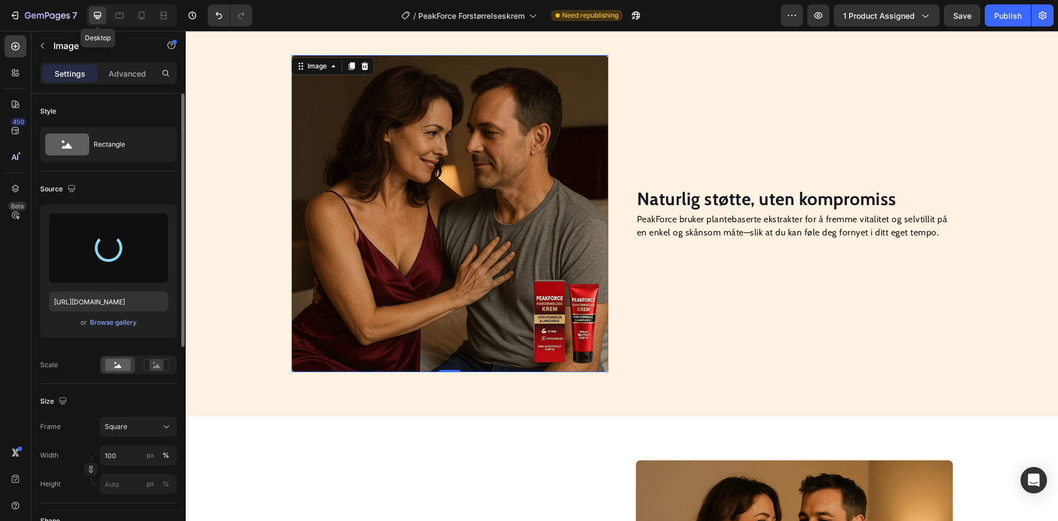
scroll to position [798, 0]
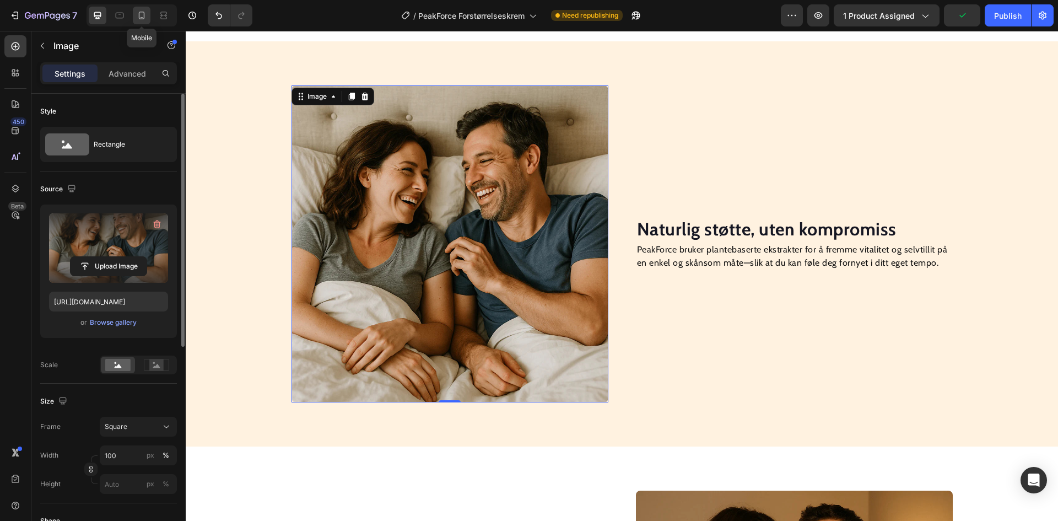
click at [142, 13] on icon at bounding box center [141, 15] width 11 height 11
type input "[URL][DOMAIN_NAME]"
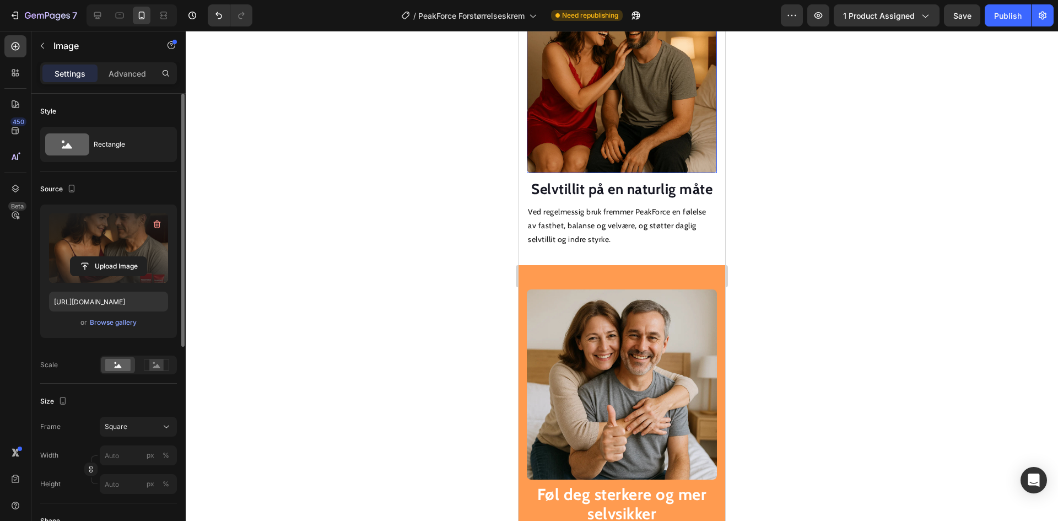
scroll to position [1428, 0]
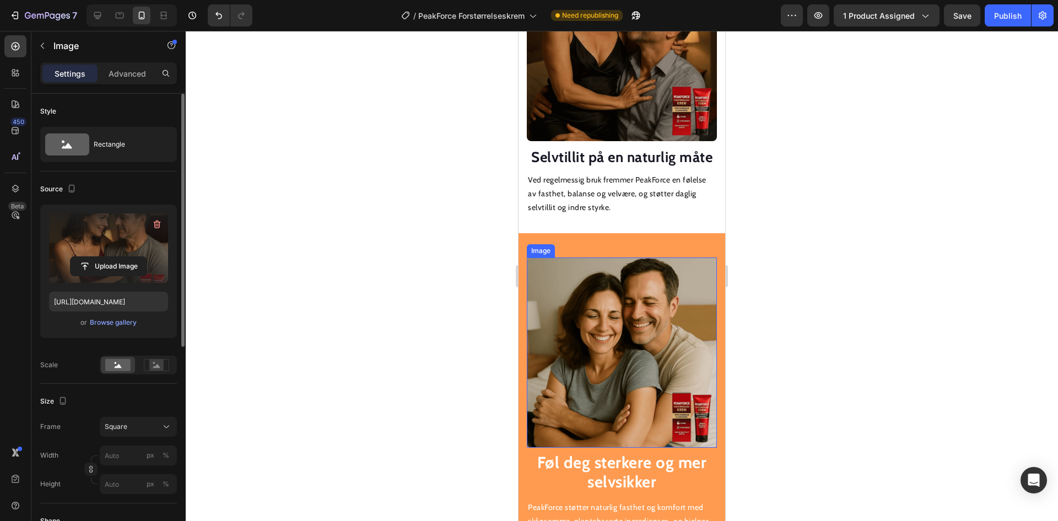
click at [622, 338] on img at bounding box center [622, 352] width 190 height 190
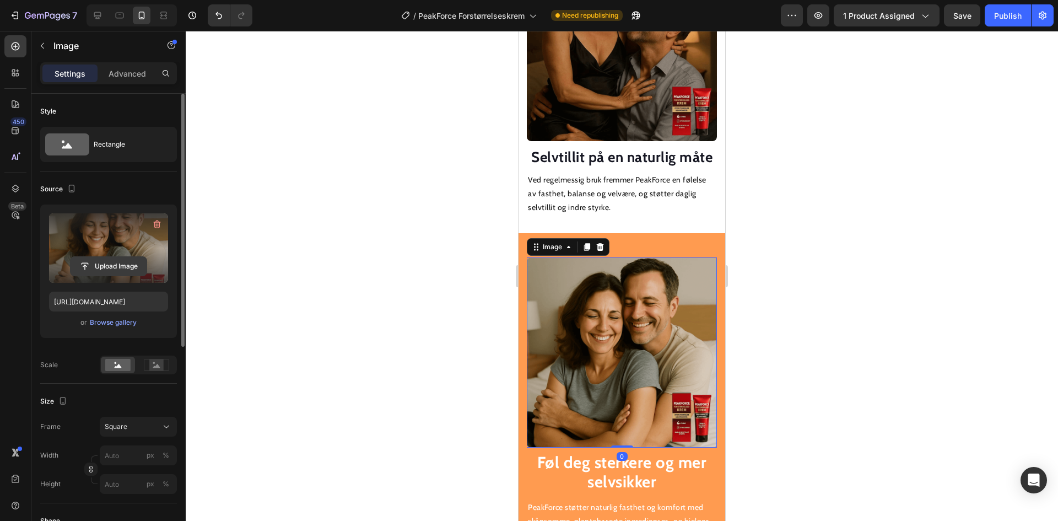
click at [104, 263] on input "file" at bounding box center [109, 266] width 76 height 19
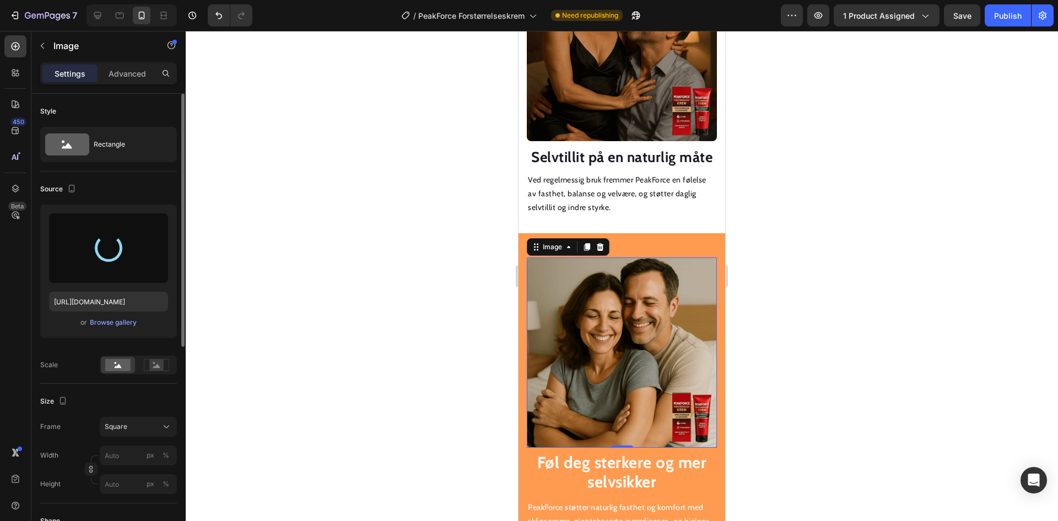
type input "[URL][DOMAIN_NAME]"
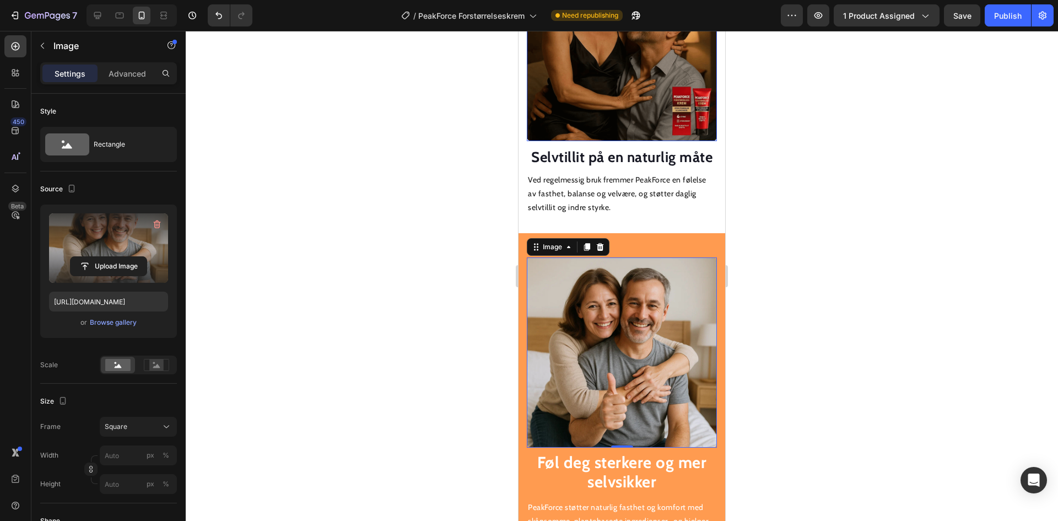
click at [624, 79] on img at bounding box center [622, 46] width 190 height 190
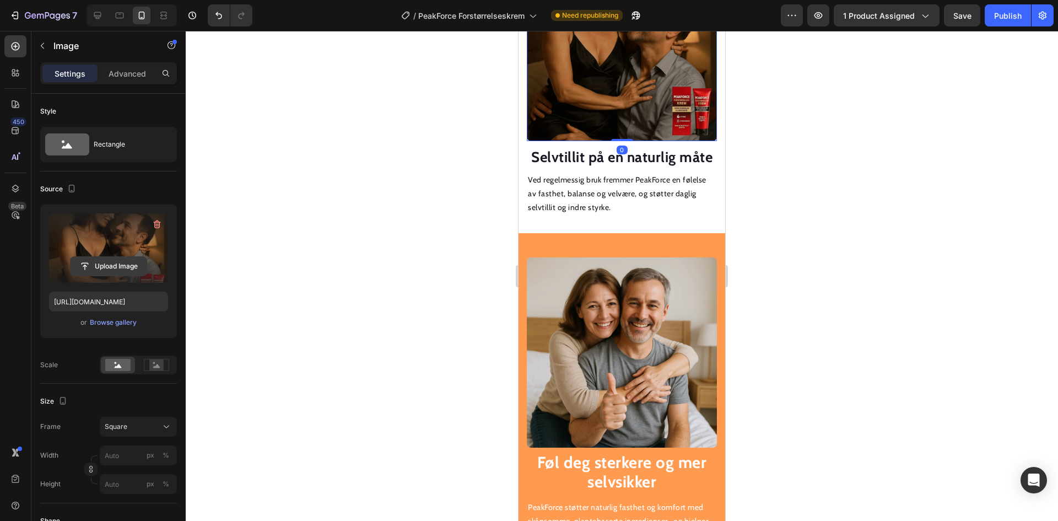
click at [103, 261] on input "file" at bounding box center [109, 266] width 76 height 19
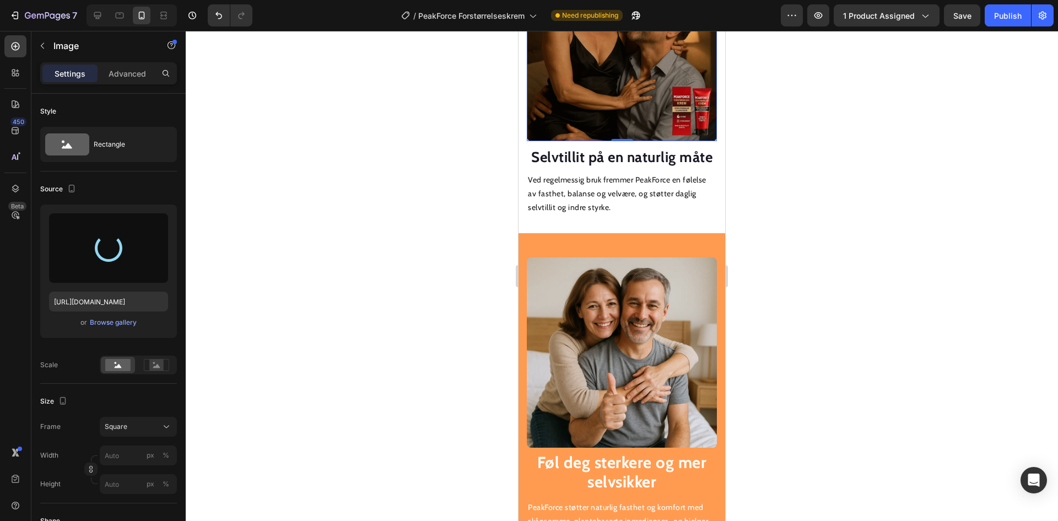
type input "[URL][DOMAIN_NAME]"
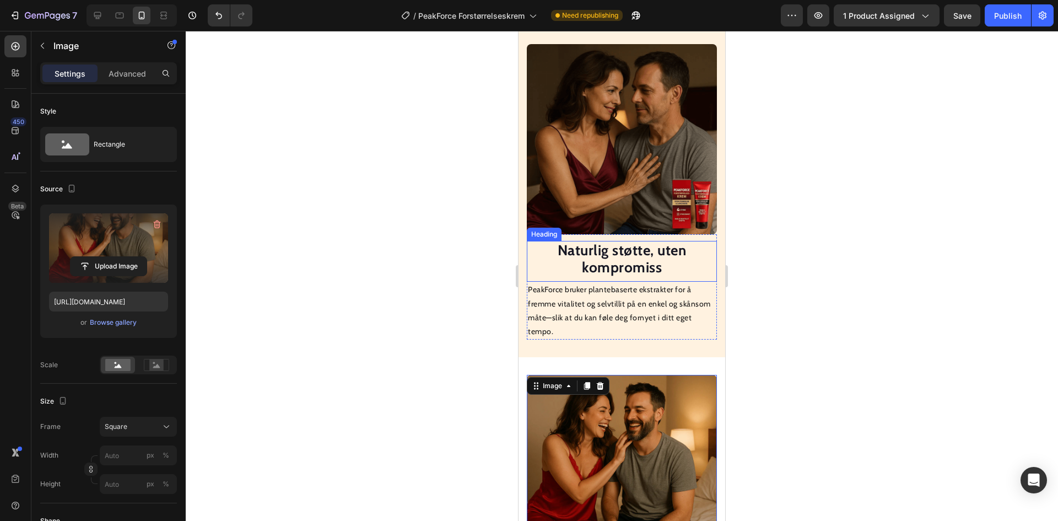
click at [616, 180] on img at bounding box center [622, 139] width 190 height 190
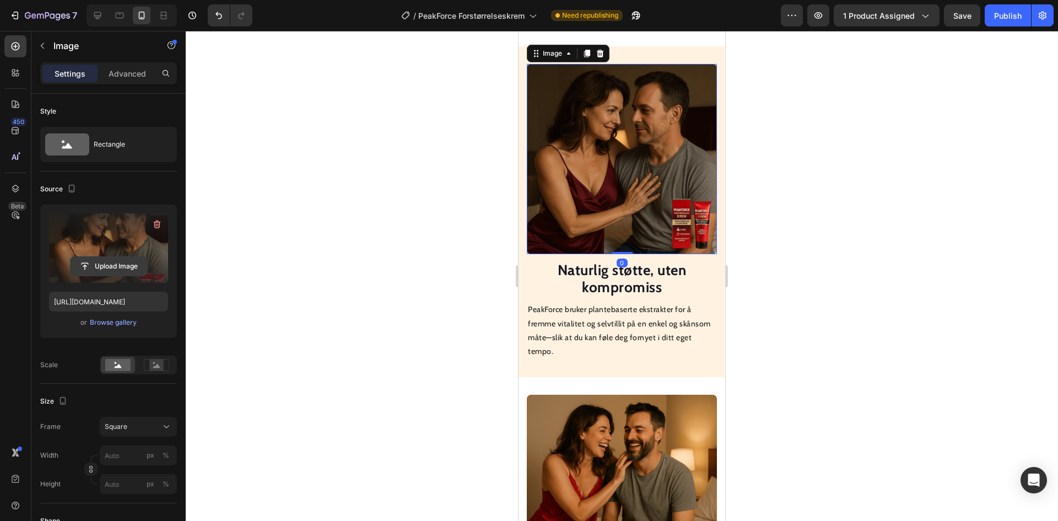
click at [134, 267] on input "file" at bounding box center [109, 266] width 76 height 19
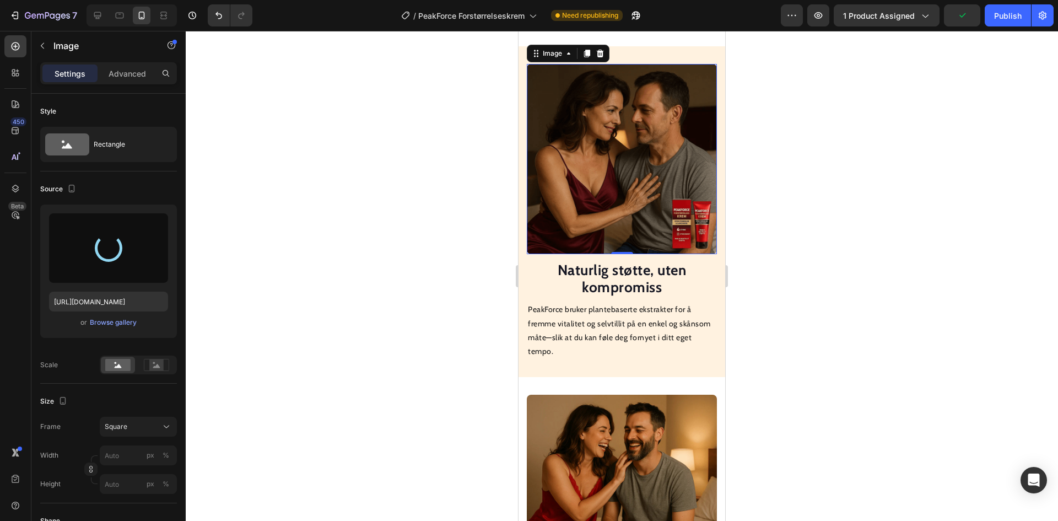
type input "[URL][DOMAIN_NAME]"
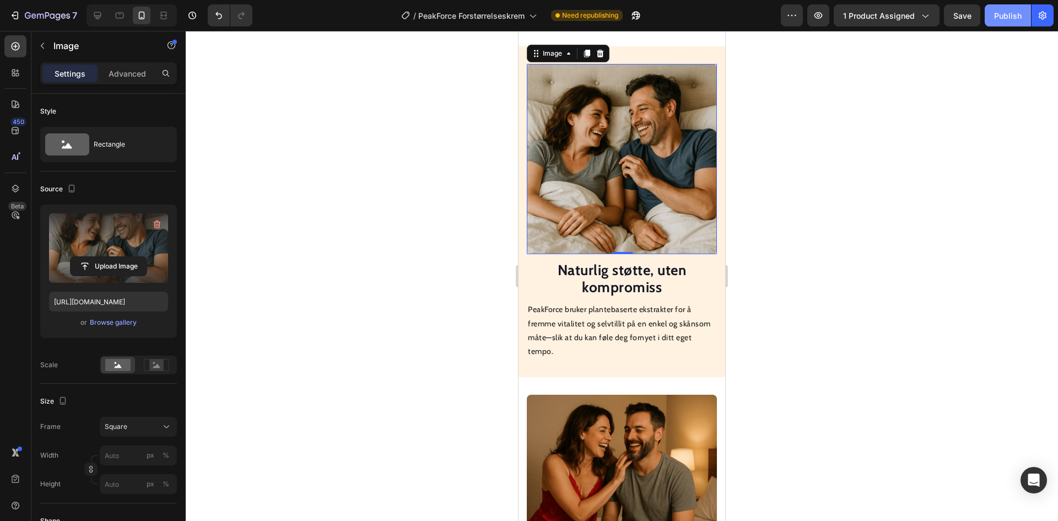
click at [1009, 18] on div "Publish" at bounding box center [1009, 16] width 28 height 12
click at [101, 18] on icon at bounding box center [97, 15] width 11 height 11
type input "100"
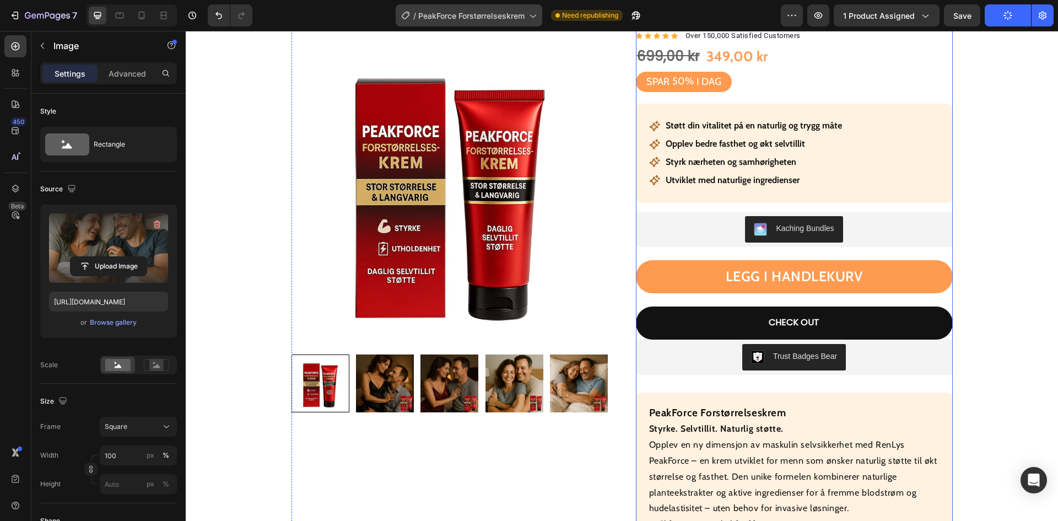
scroll to position [42, 0]
